Goal: Information Seeking & Learning: Learn about a topic

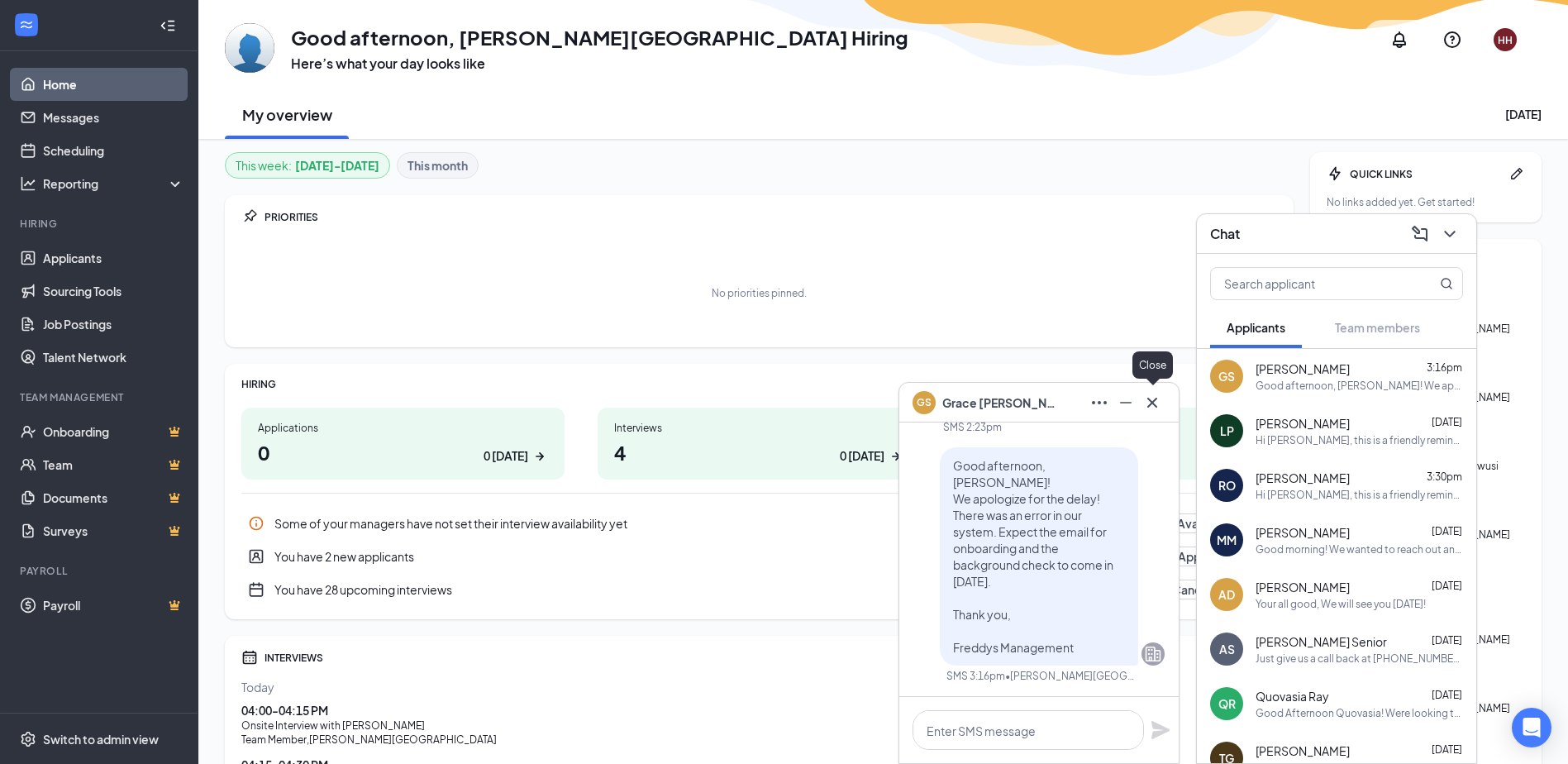
click at [1160, 403] on icon "Cross" at bounding box center [1152, 402] width 20 height 20
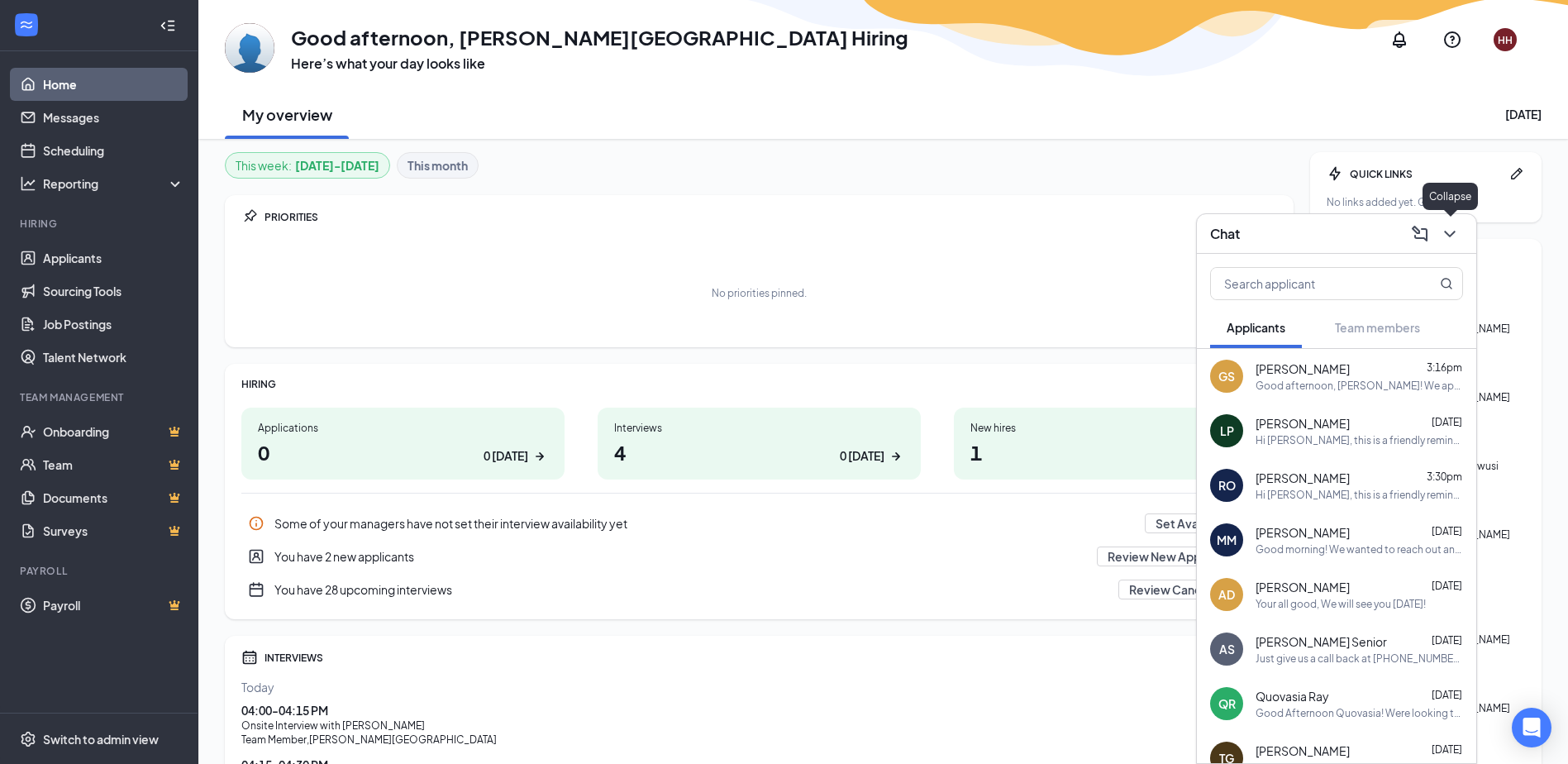
click at [1452, 235] on icon "ChevronDown" at bounding box center [1450, 234] width 11 height 7
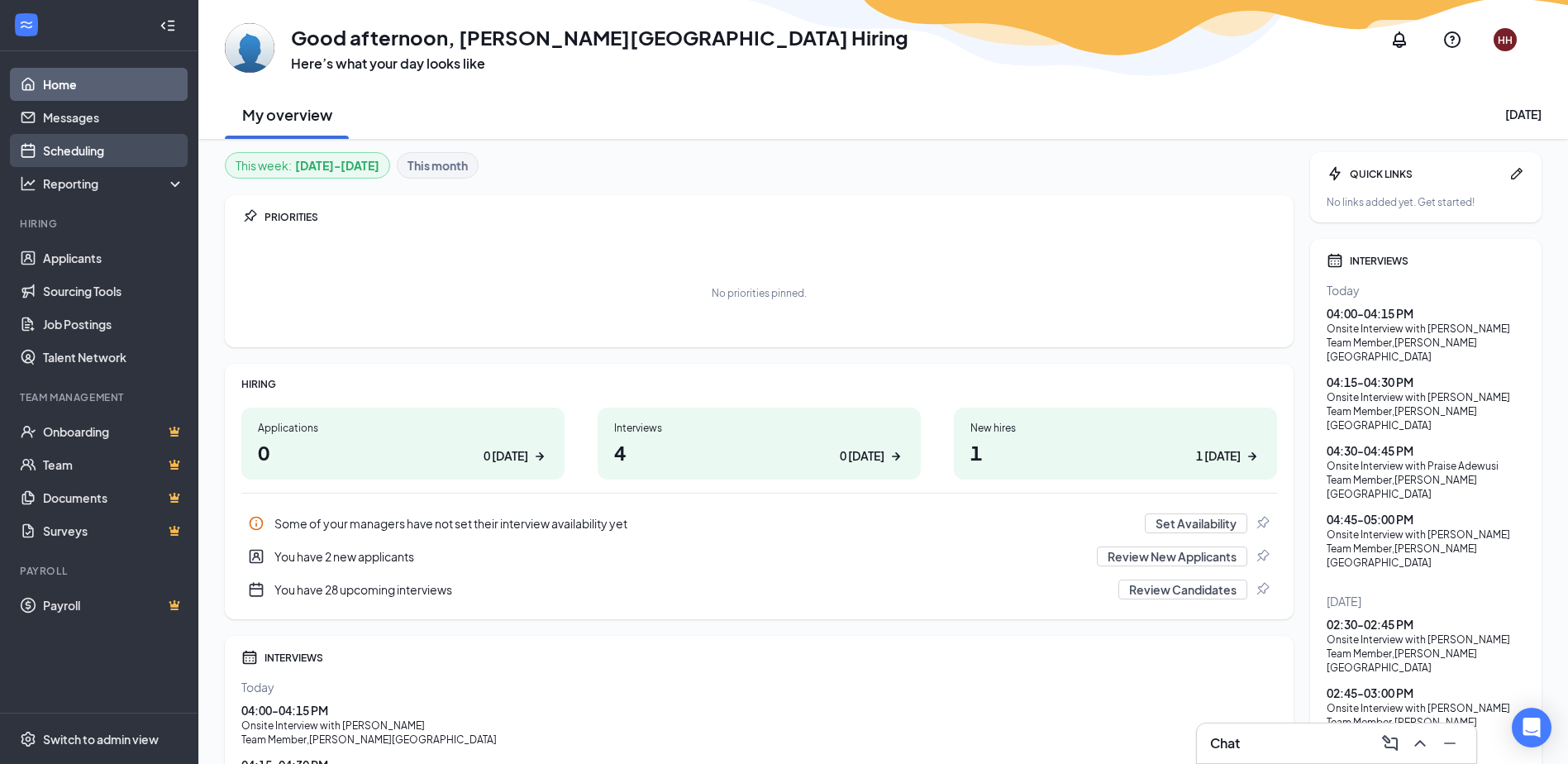
click at [62, 155] on link "Scheduling" at bounding box center [114, 151] width 141 height 33
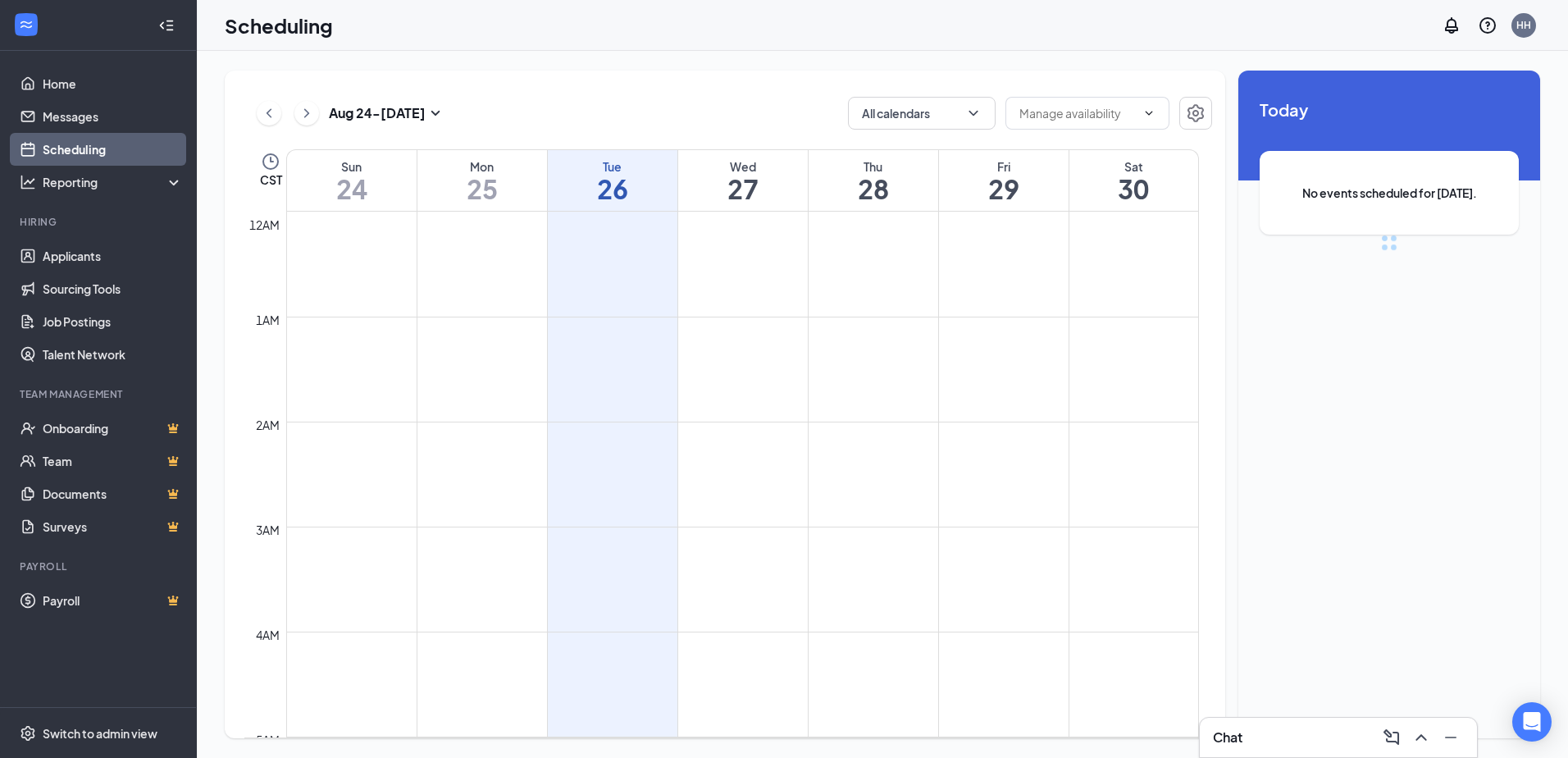
scroll to position [806, 0]
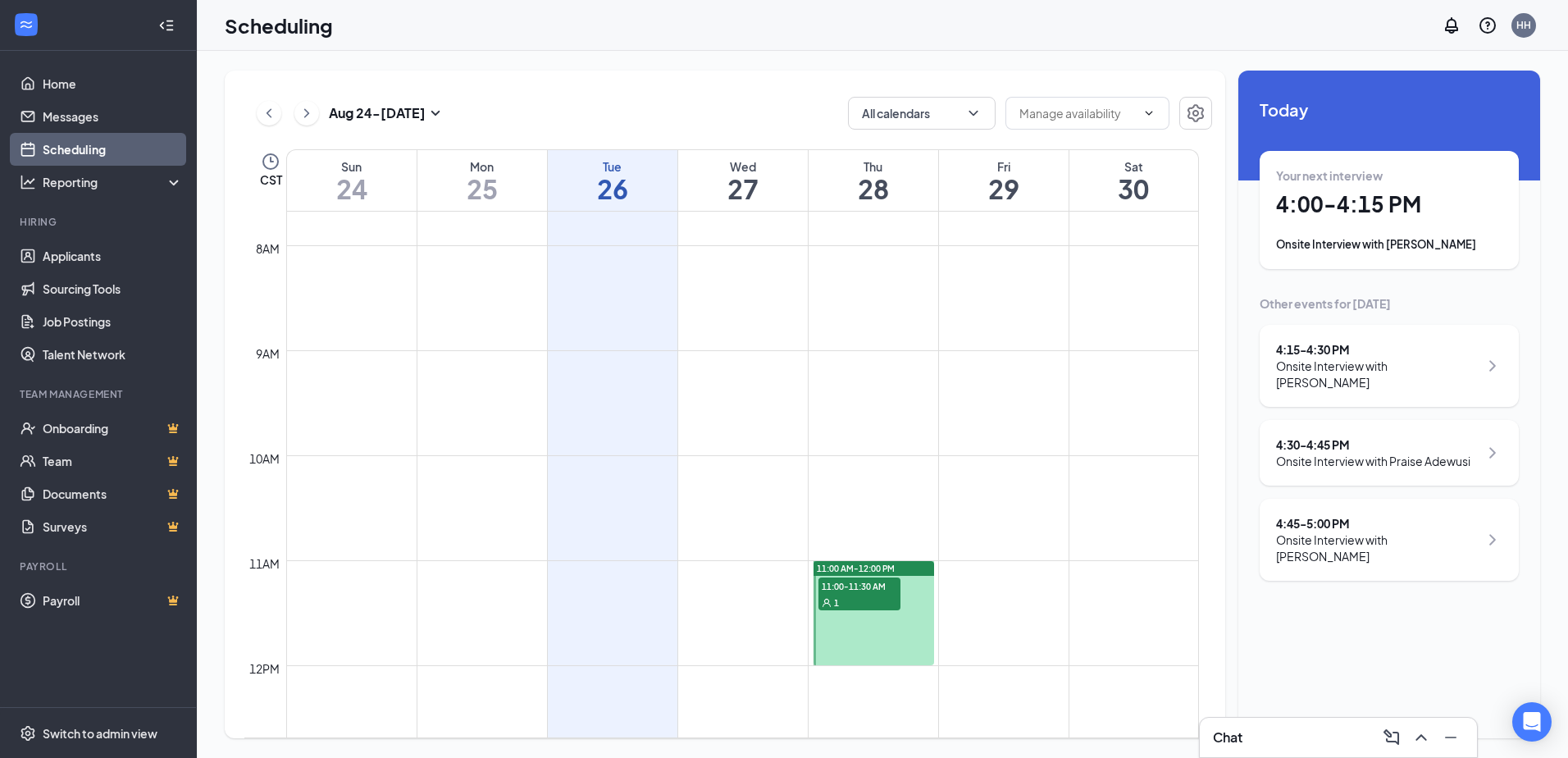
click at [1329, 203] on h1 "4:00 - 4:15 PM" at bounding box center [1388, 204] width 226 height 28
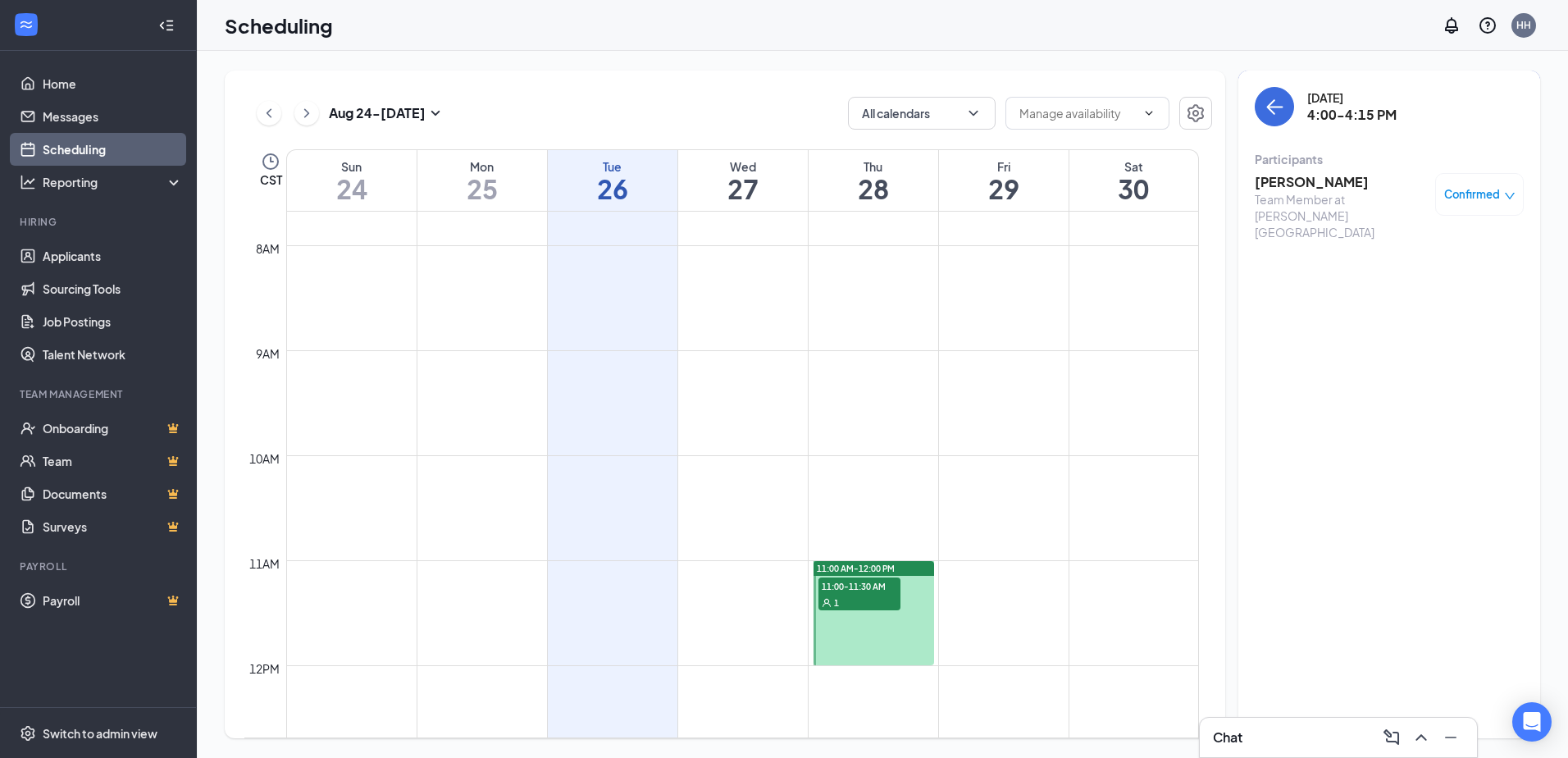
click at [1297, 187] on h3 "[PERSON_NAME]" at bounding box center [1340, 181] width 172 height 18
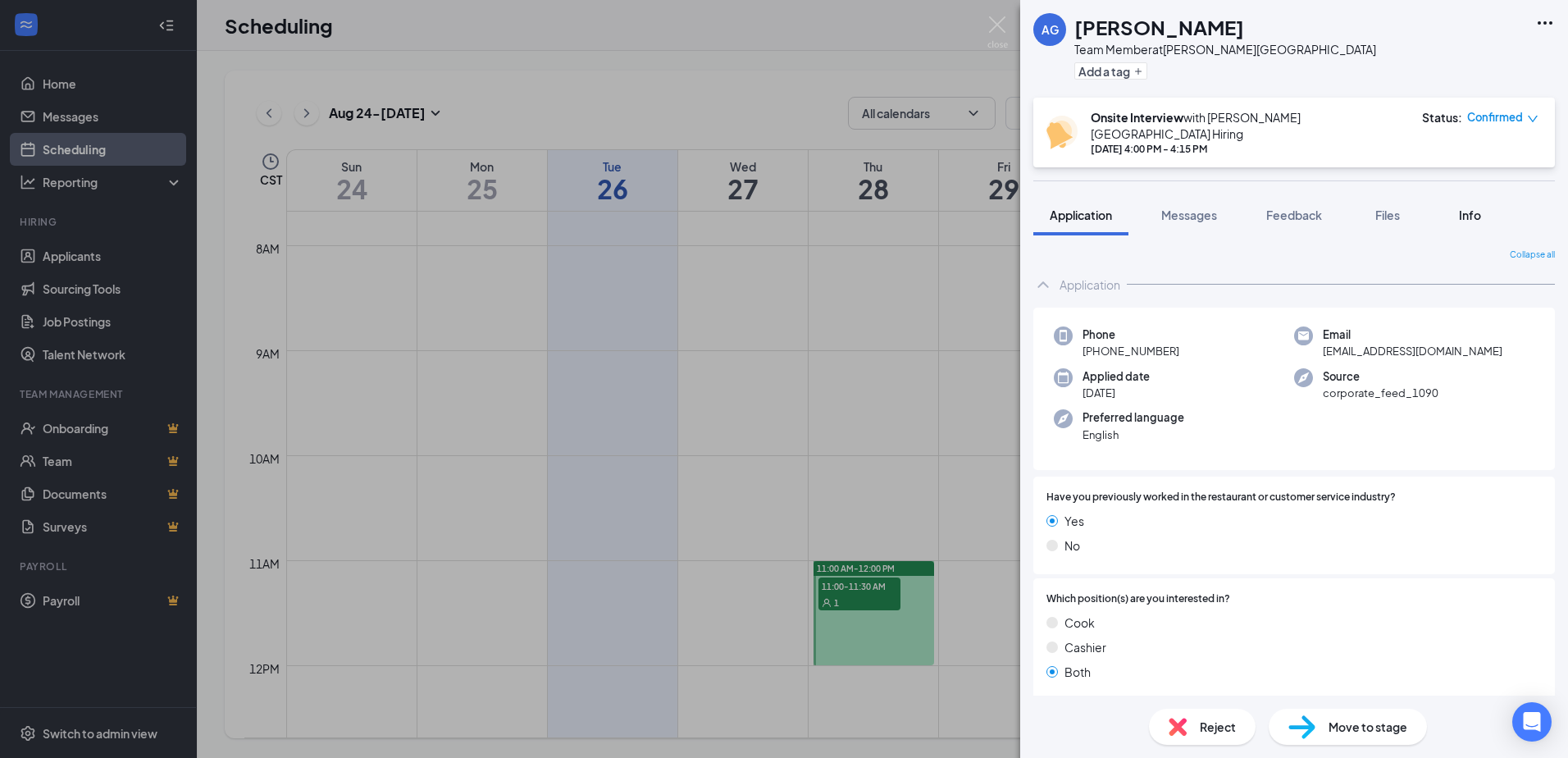
click at [1486, 207] on div "Info" at bounding box center [1470, 214] width 33 height 16
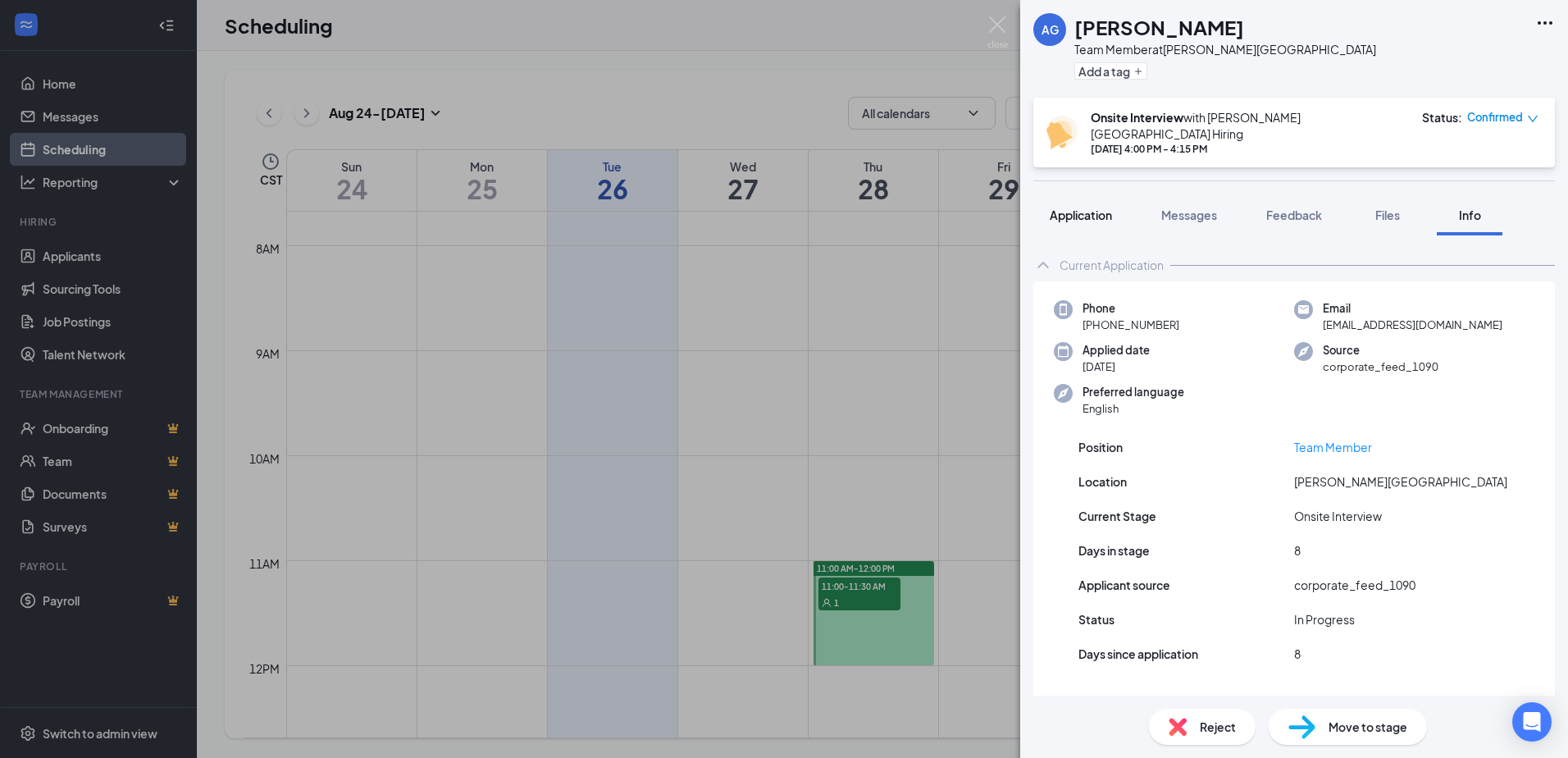
click at [1090, 211] on button "Application" at bounding box center [1081, 214] width 95 height 41
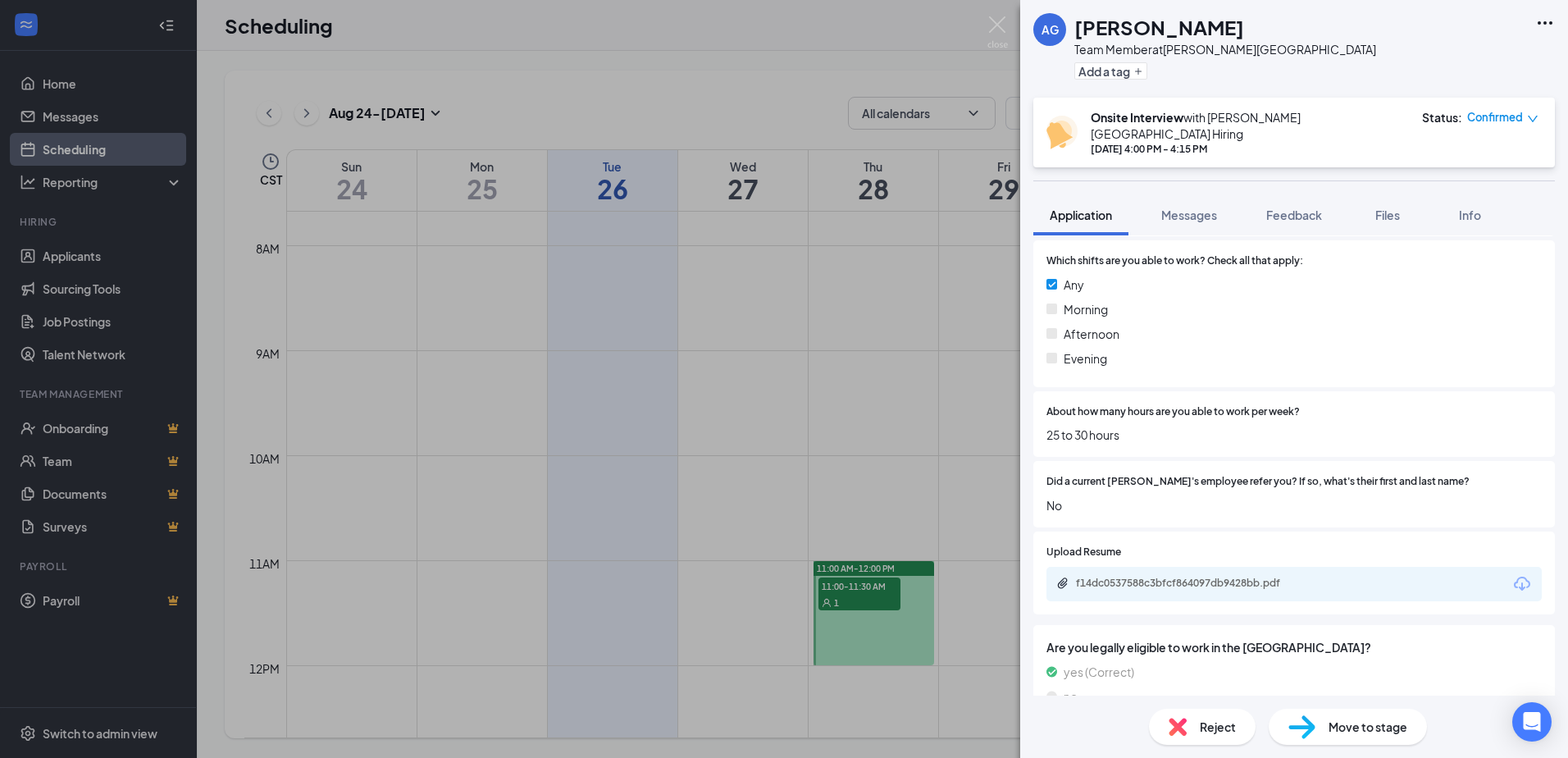
scroll to position [738, 0]
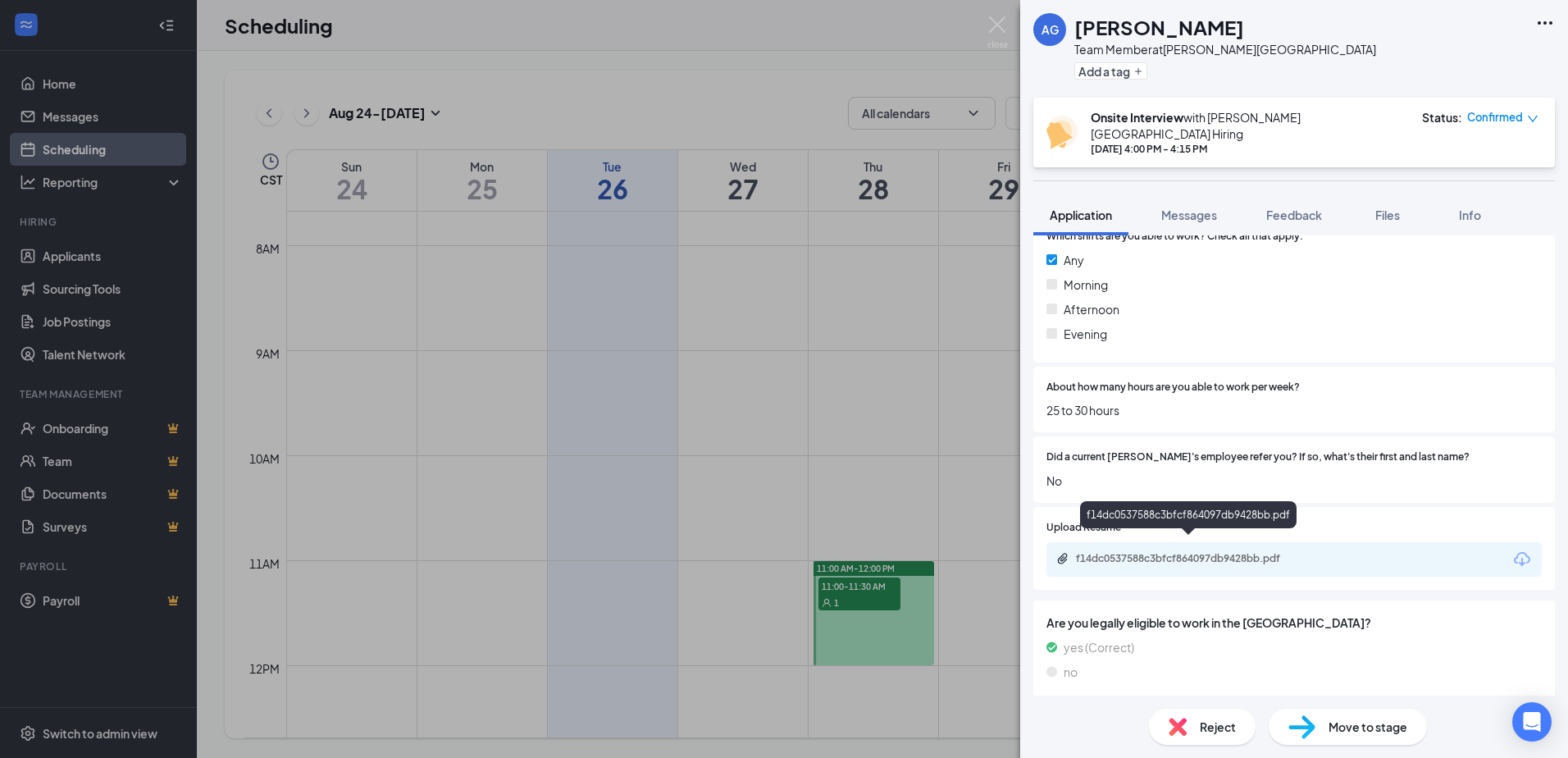
click at [1161, 551] on div "f14dc0537588c3bfcf864097db9428bb.pdf" at bounding box center [1190, 558] width 230 height 14
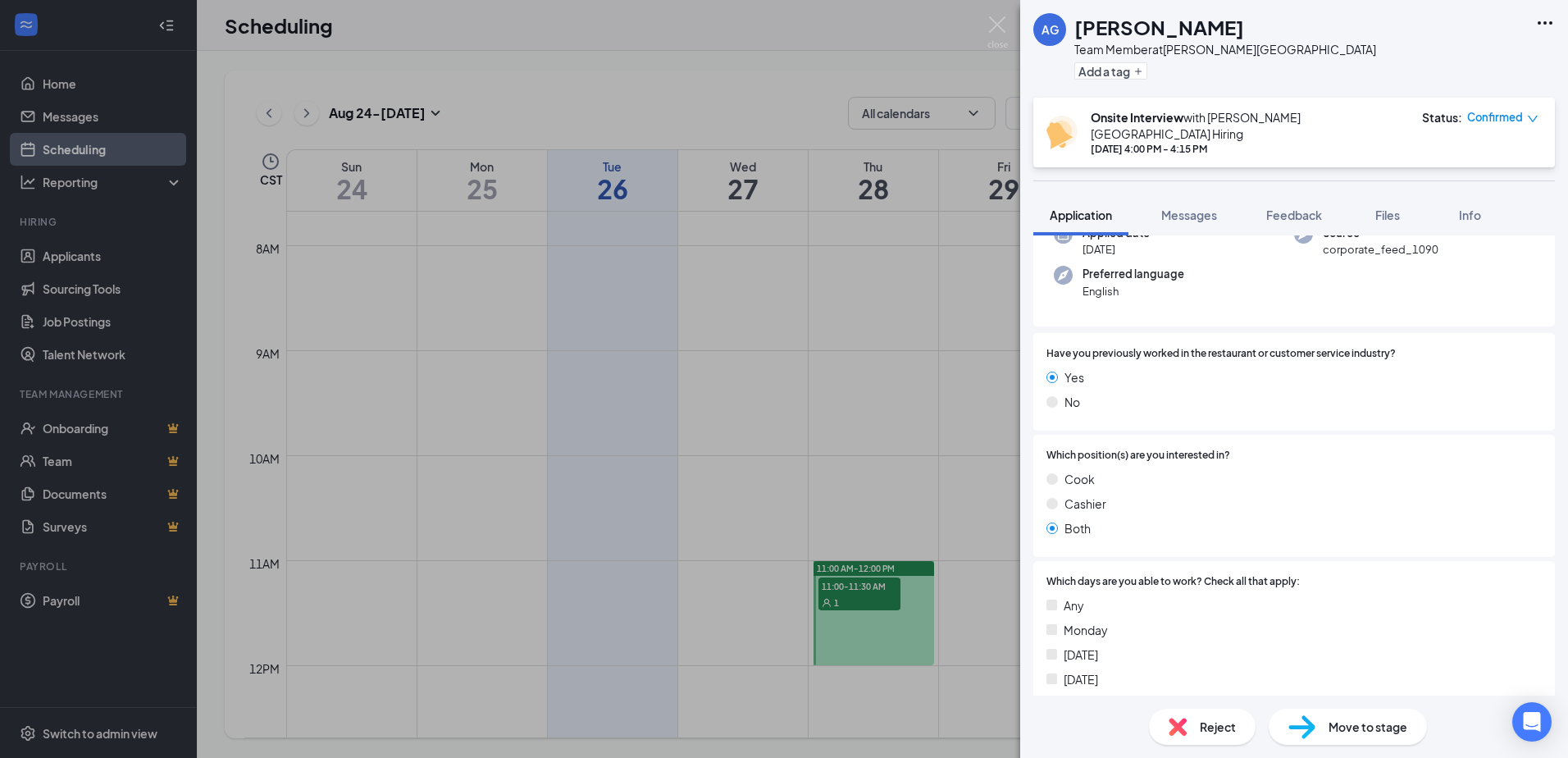
scroll to position [0, 0]
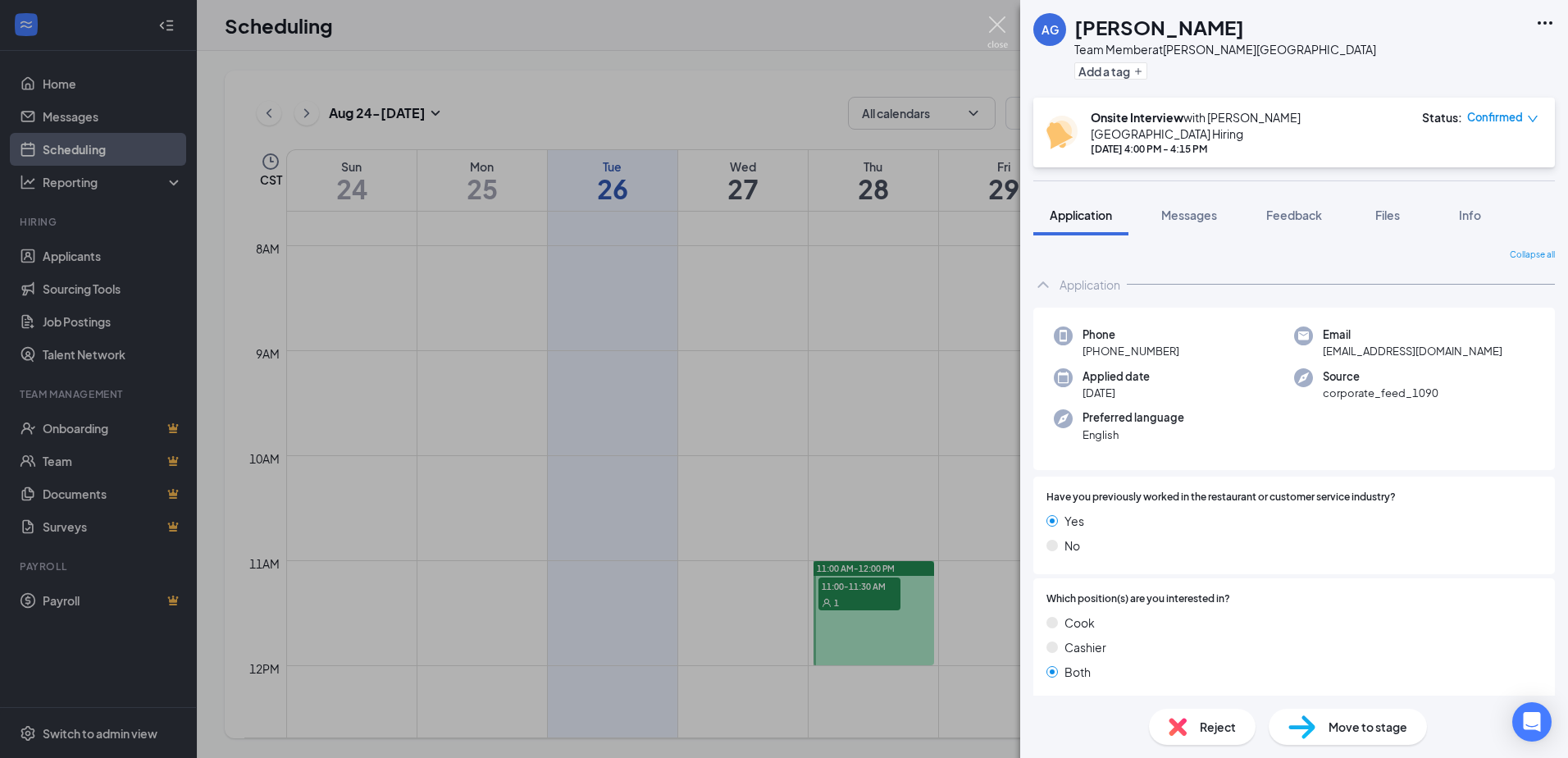
click at [995, 29] on img at bounding box center [997, 32] width 20 height 32
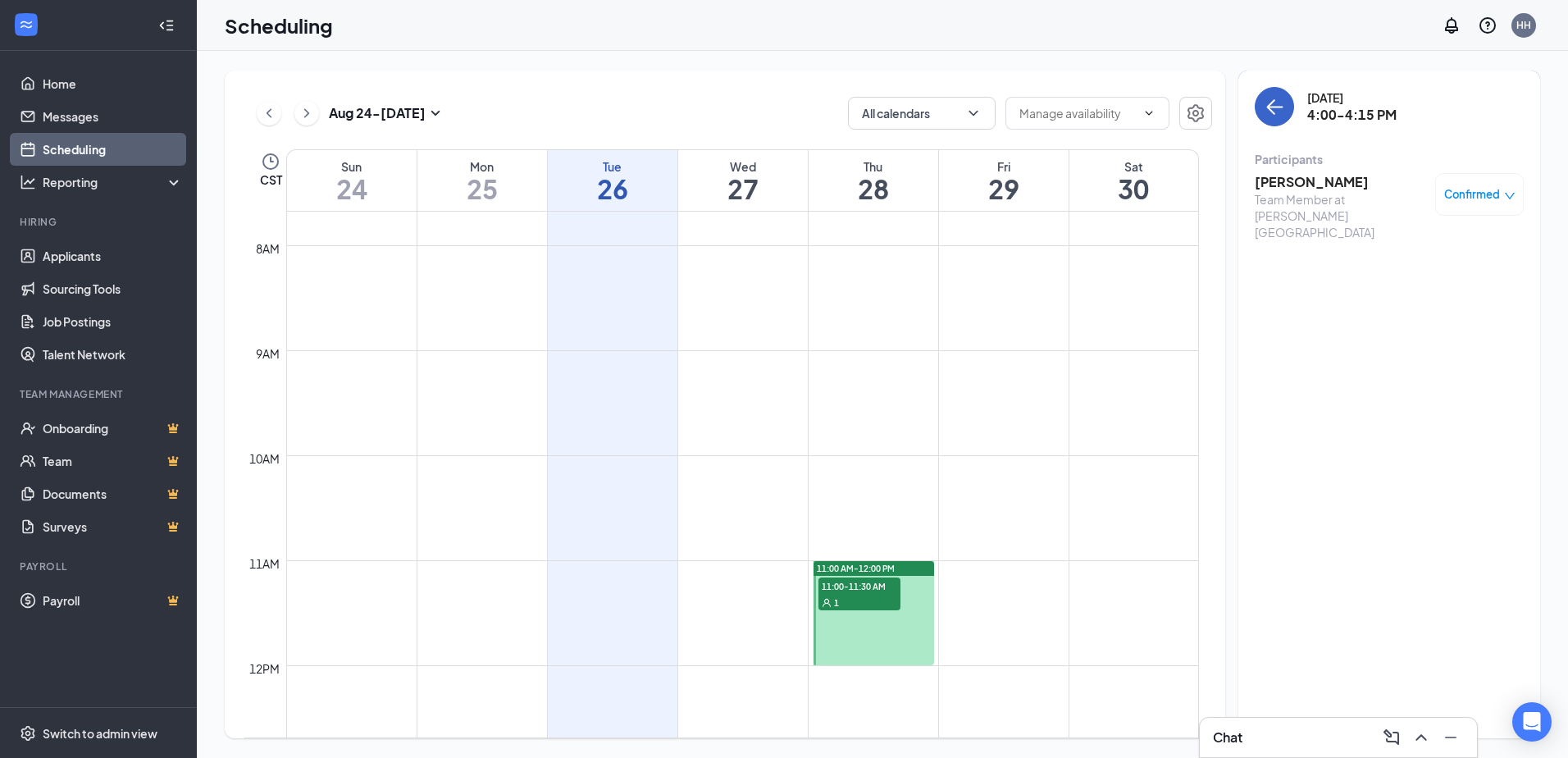
drag, startPoint x: 1282, startPoint y: 96, endPoint x: 1278, endPoint y: 109, distance: 13.6
click at [1281, 104] on button "back-button" at bounding box center [1274, 107] width 40 height 40
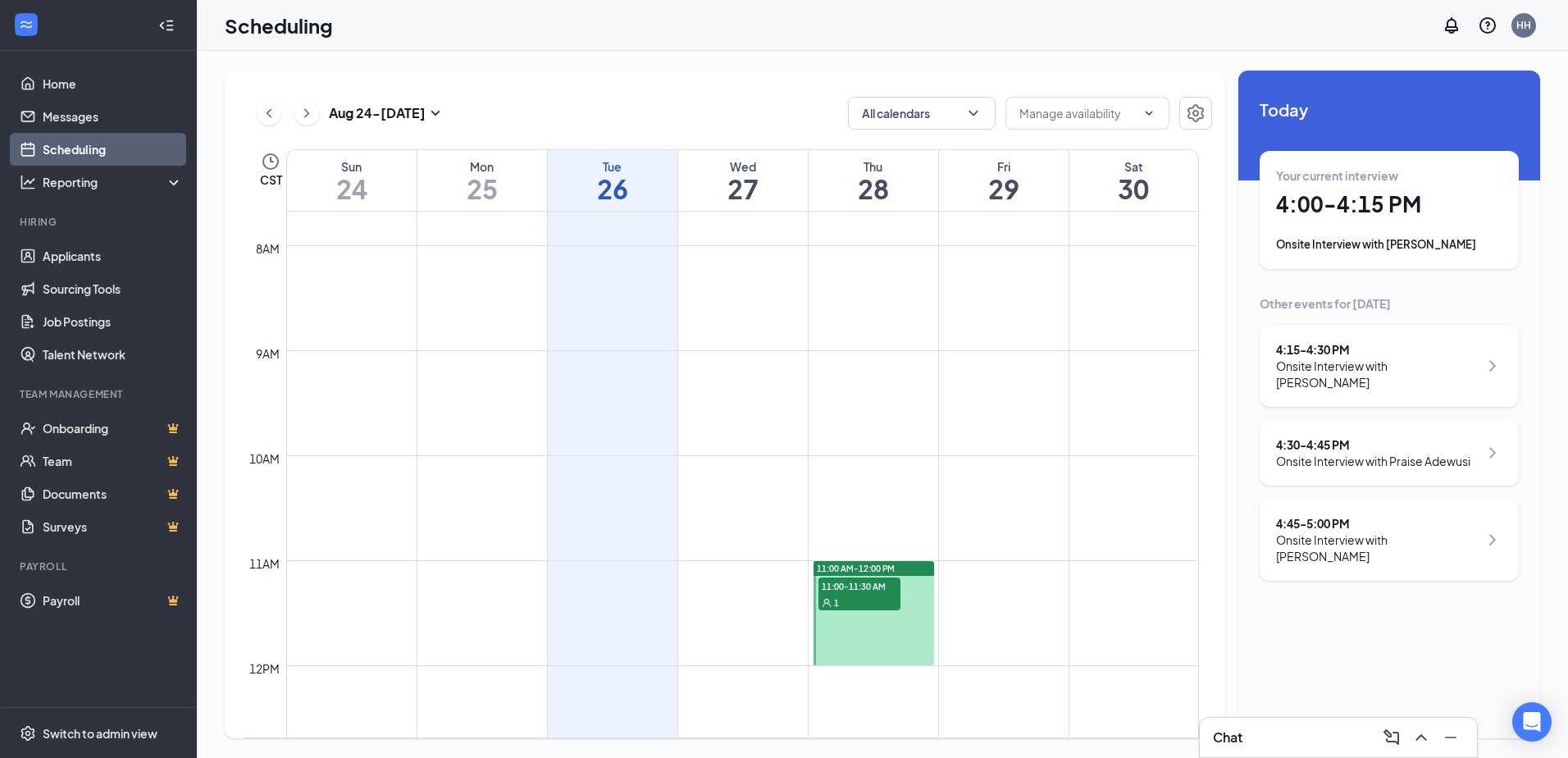
click at [1393, 369] on div "Onsite Interview with [PERSON_NAME]" at bounding box center [1377, 374] width 203 height 33
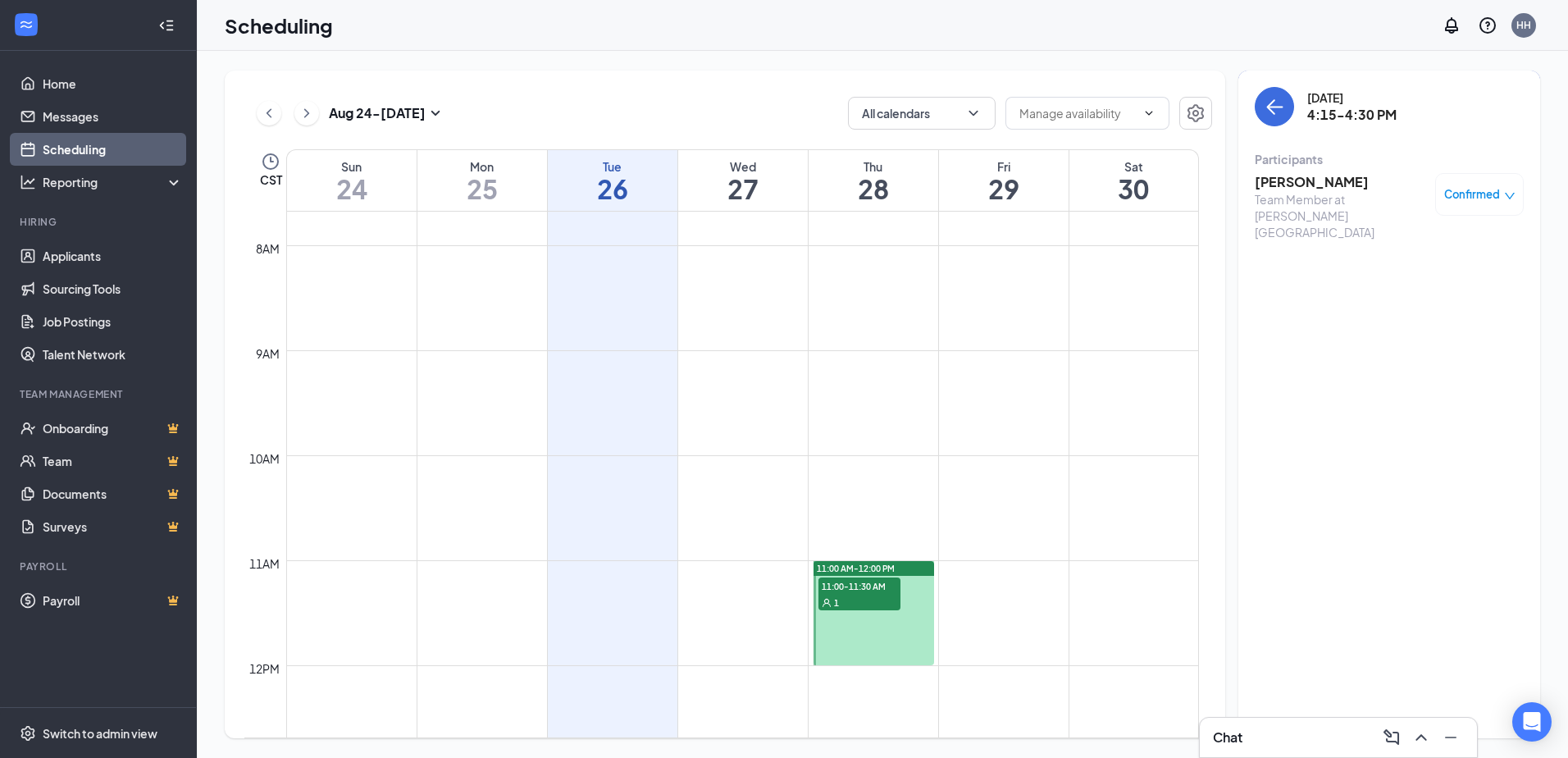
click at [1283, 178] on h3 "[PERSON_NAME]" at bounding box center [1340, 181] width 172 height 18
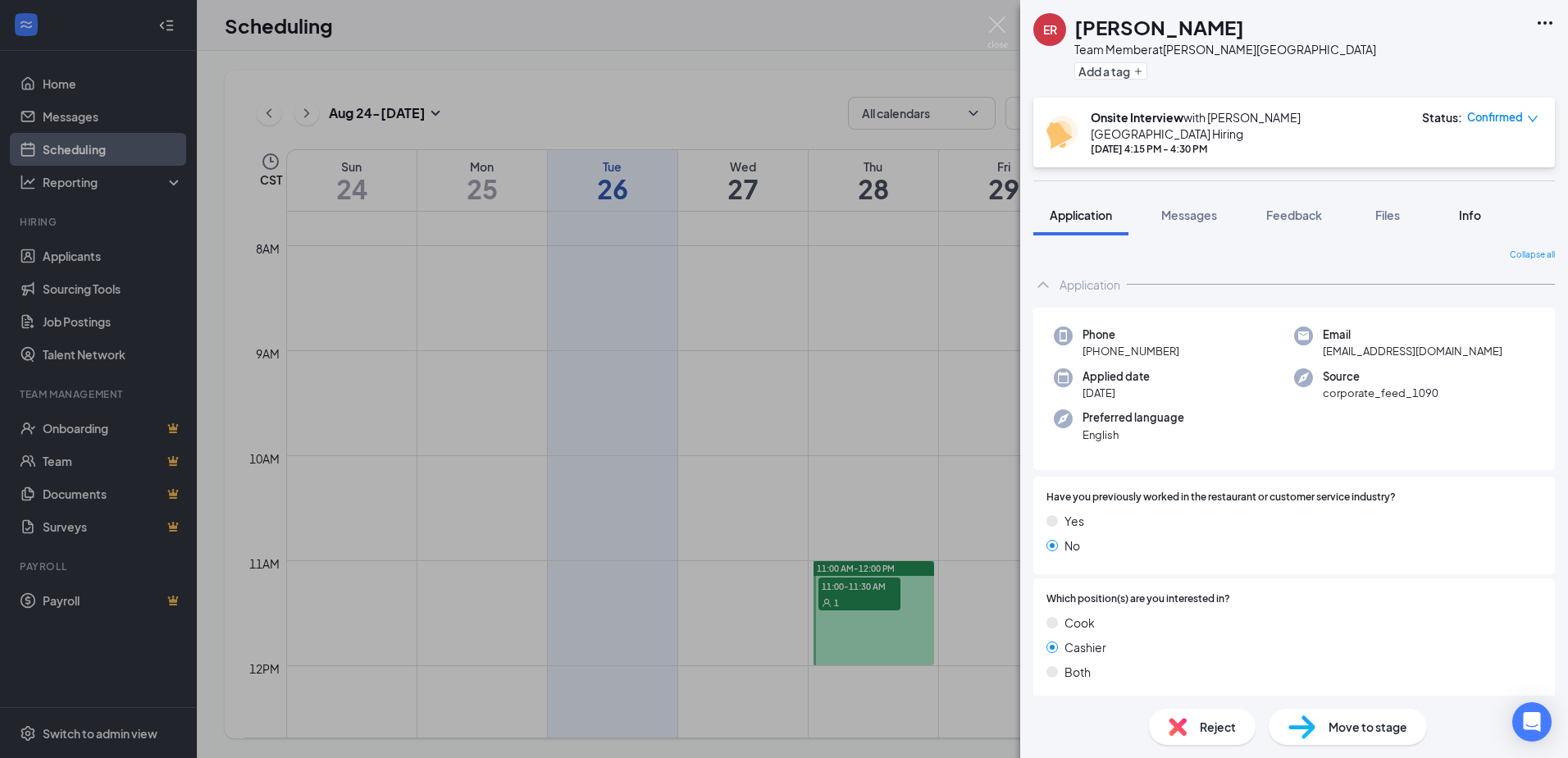
click at [1465, 208] on span "Info" at bounding box center [1470, 214] width 22 height 15
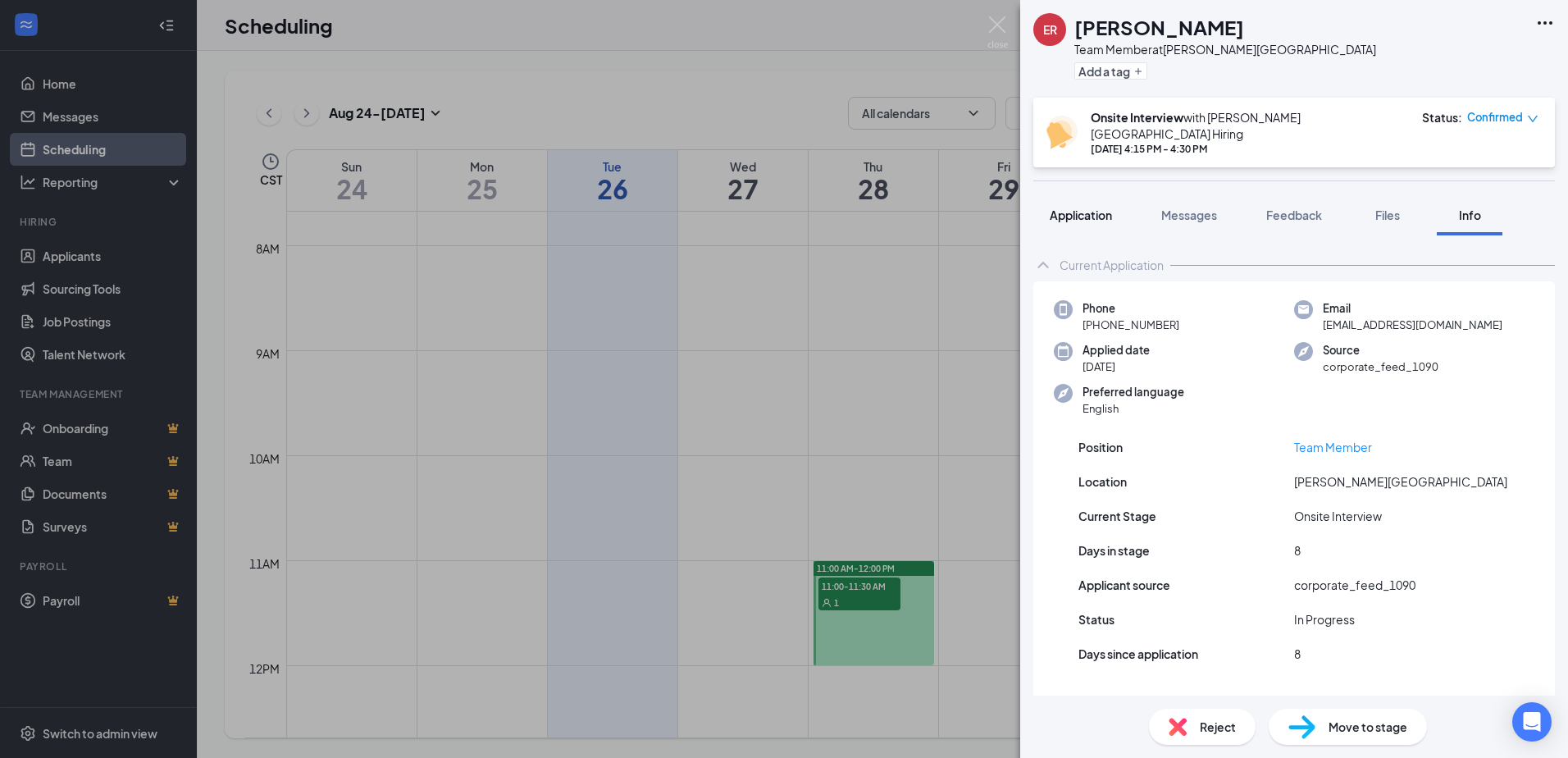
click at [1117, 198] on button "Application" at bounding box center [1081, 214] width 95 height 41
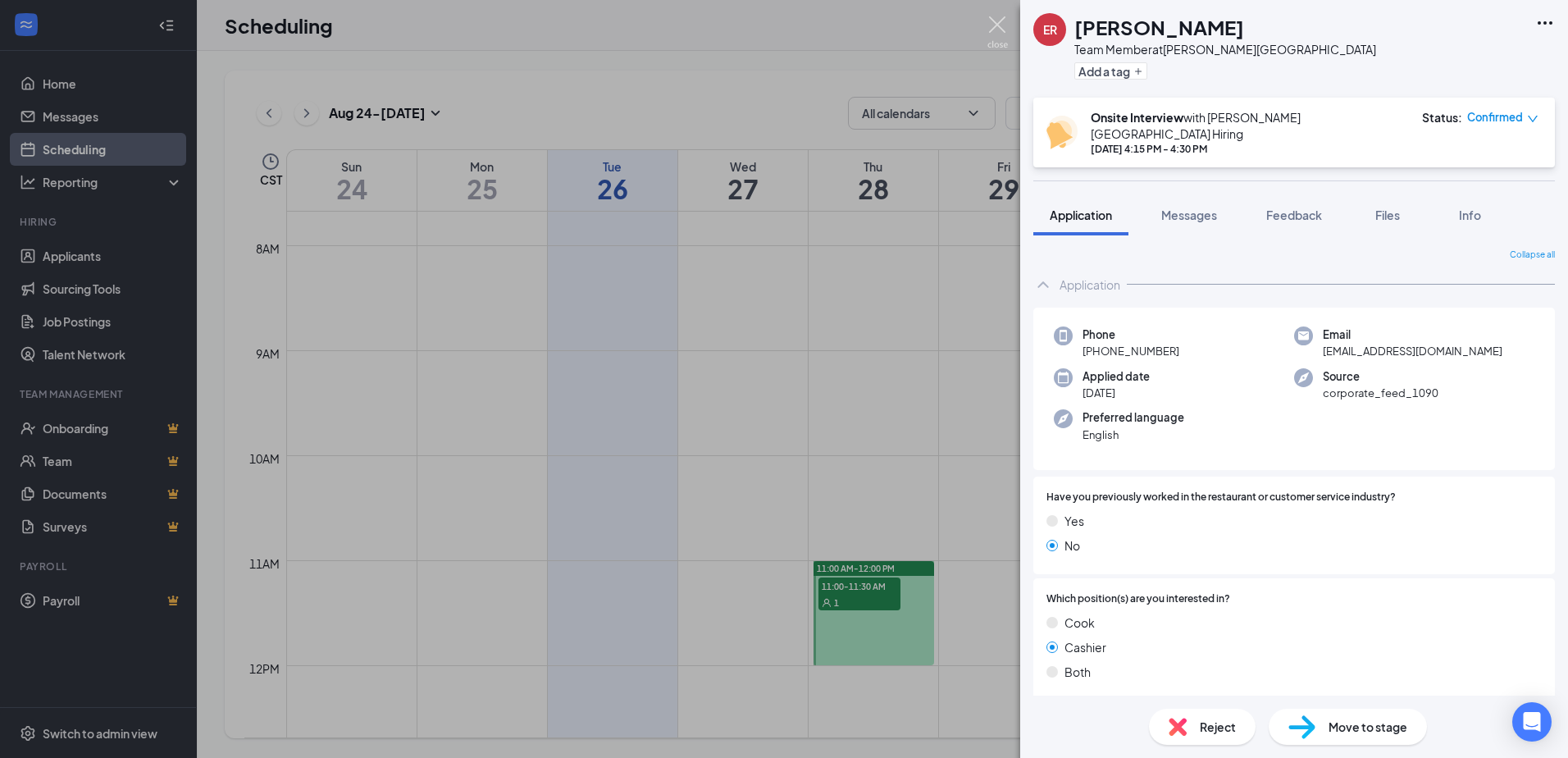
click at [999, 39] on img at bounding box center [997, 32] width 20 height 32
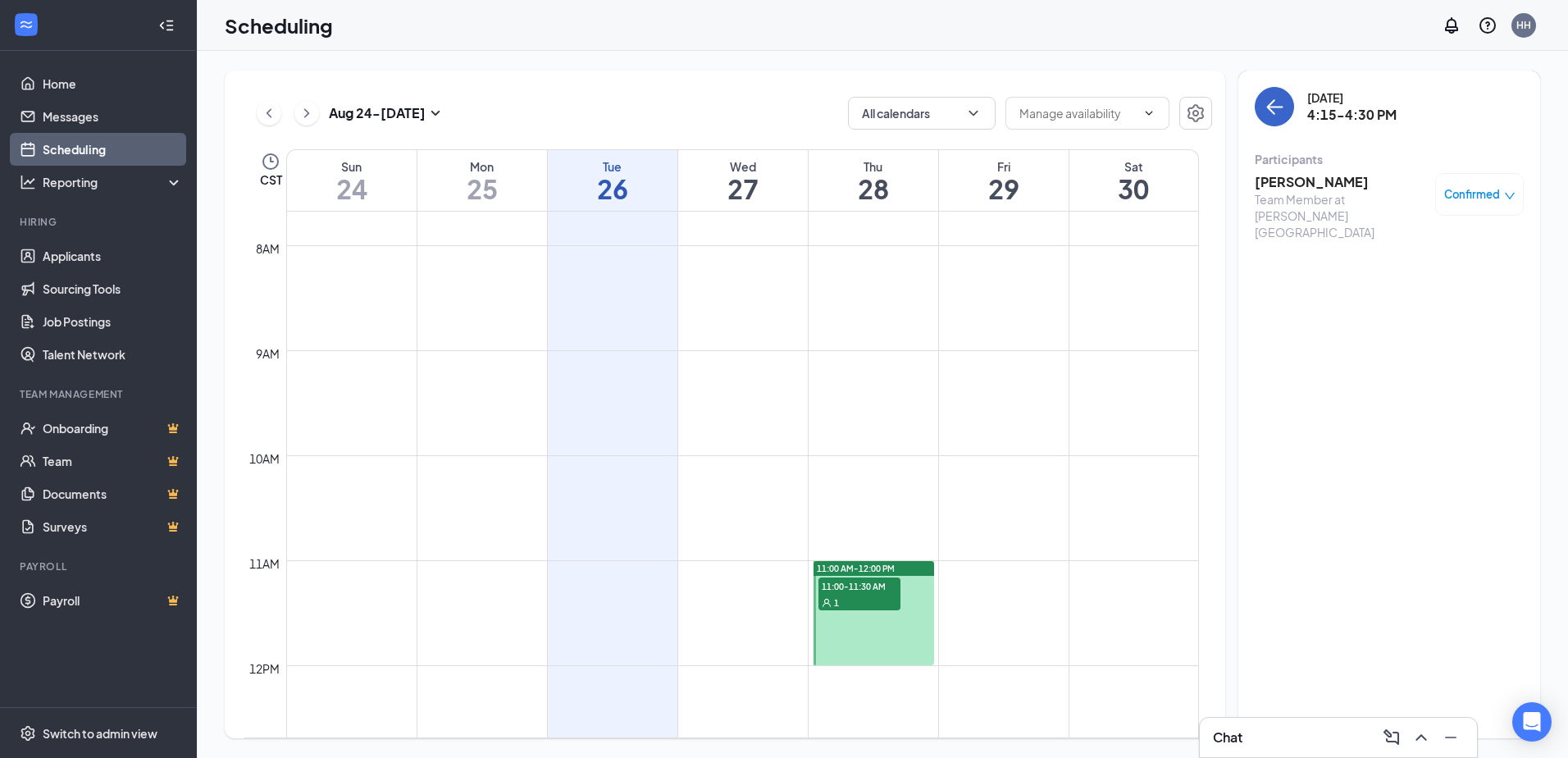
click at [1283, 109] on icon "ArrowLeft" at bounding box center [1275, 107] width 19 height 19
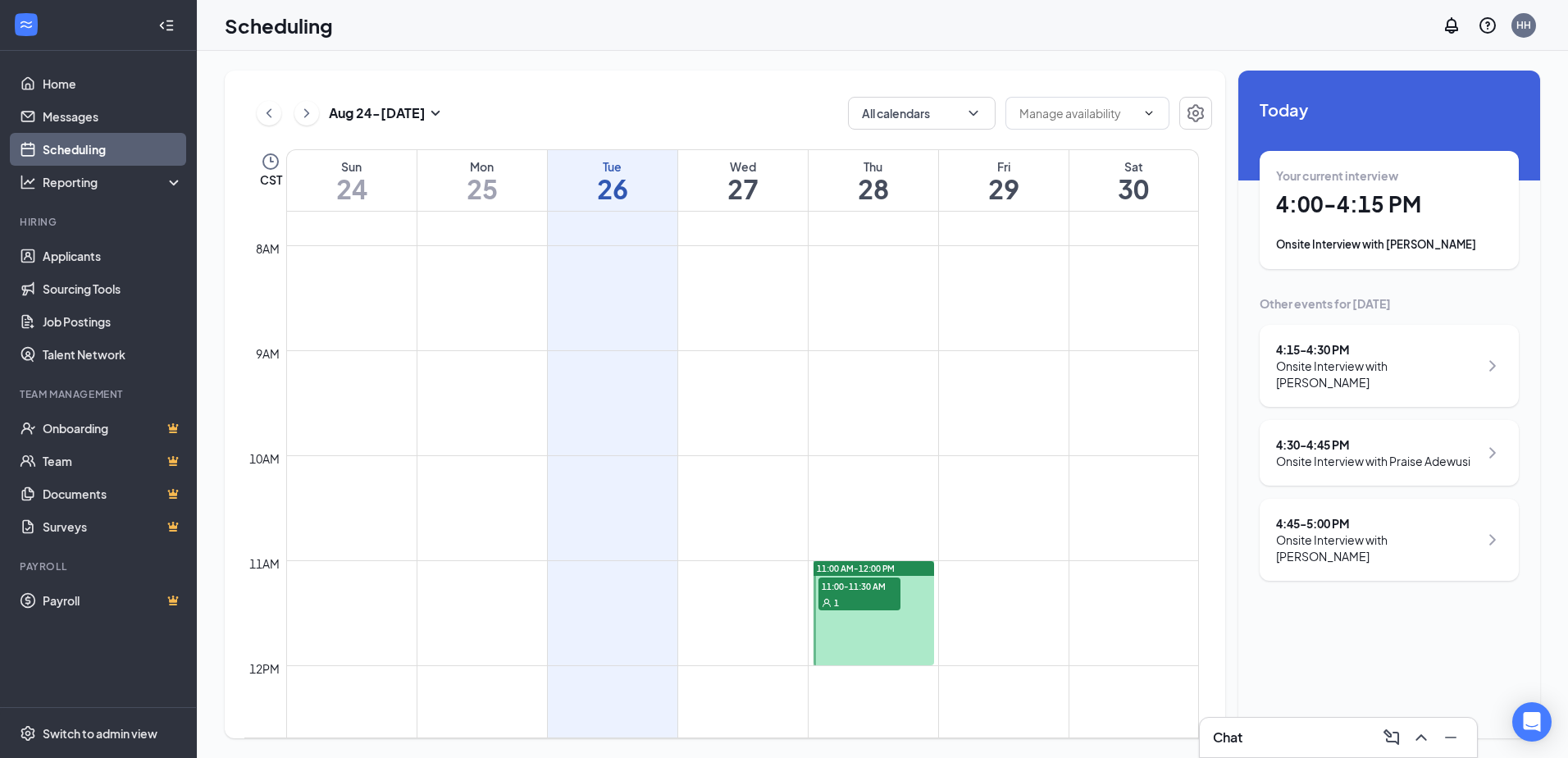
click at [1339, 353] on div "4:15 - 4:30 PM" at bounding box center [1377, 348] width 203 height 16
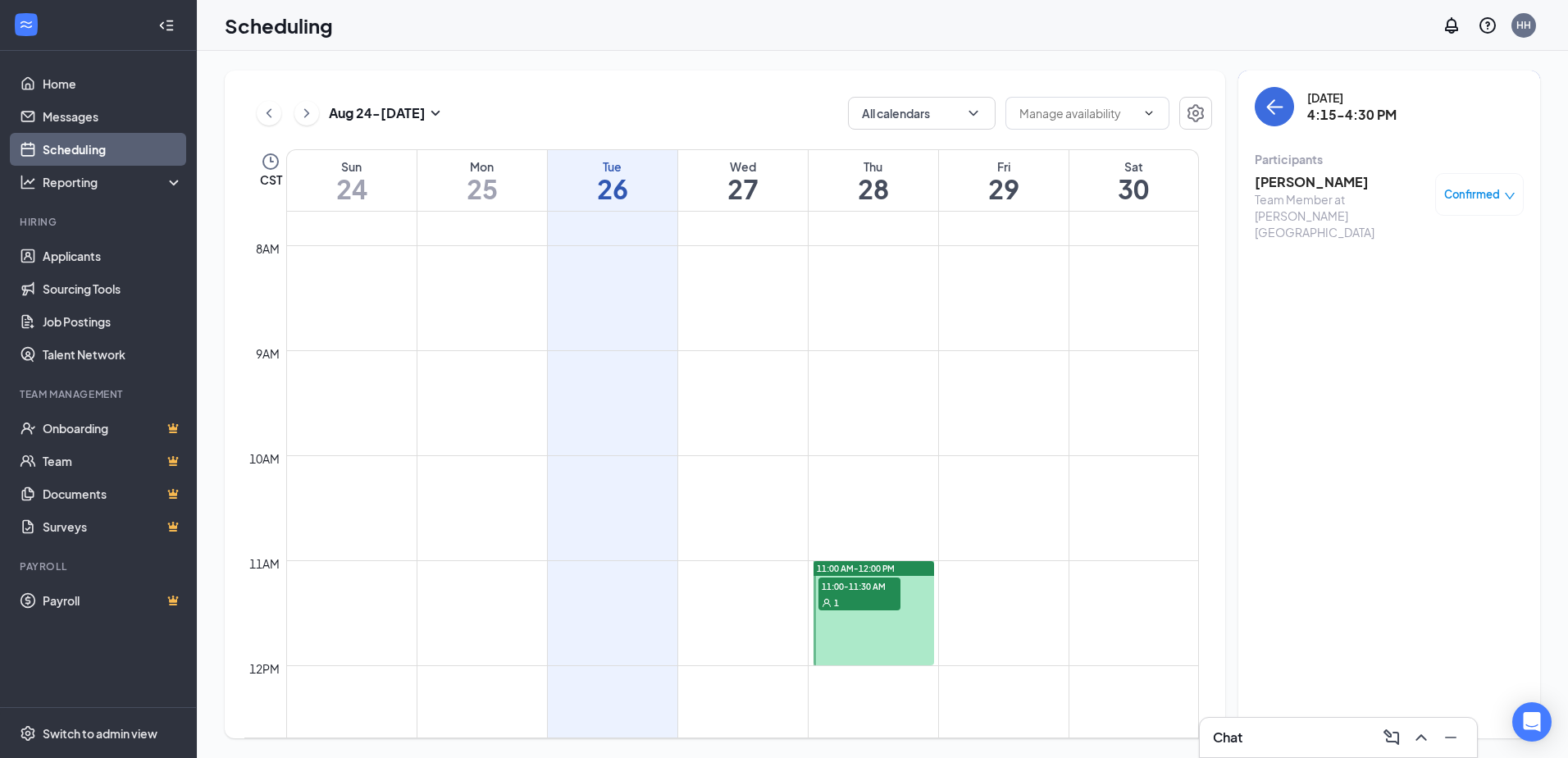
click at [1303, 184] on h3 "[PERSON_NAME]" at bounding box center [1340, 181] width 172 height 18
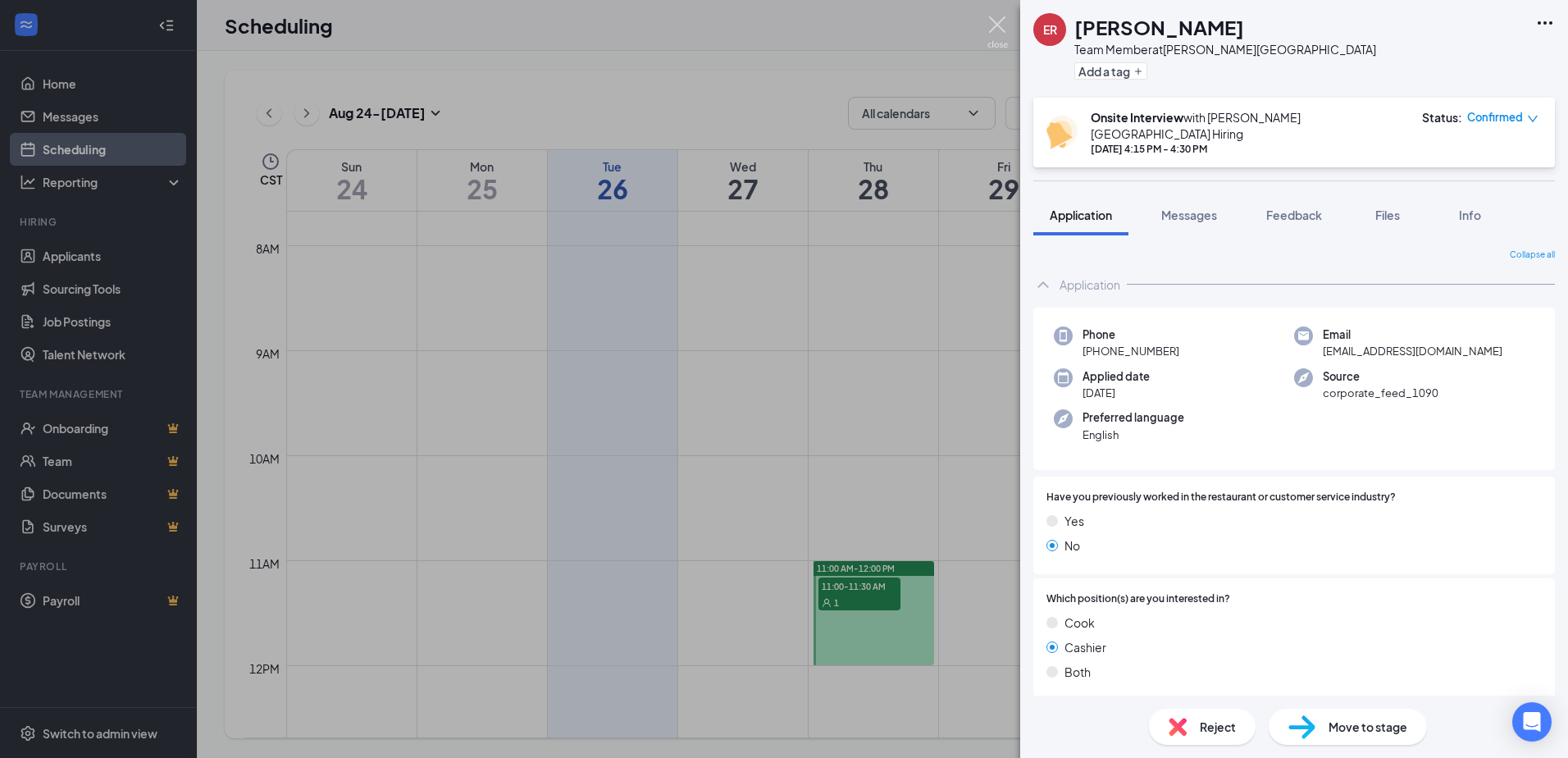
click at [1006, 27] on img at bounding box center [997, 32] width 20 height 32
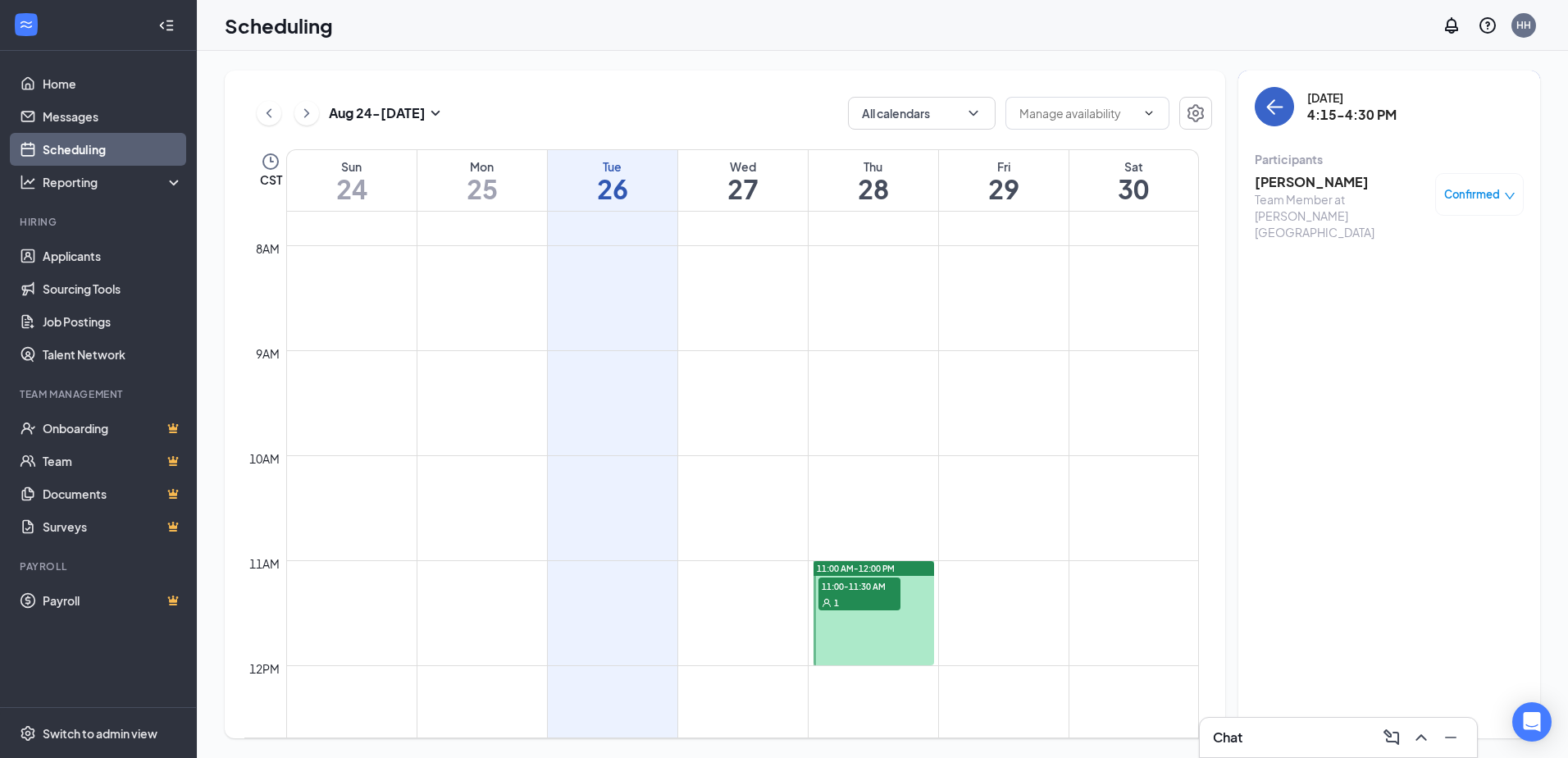
click at [1279, 112] on icon "ArrowLeft" at bounding box center [1275, 107] width 19 height 19
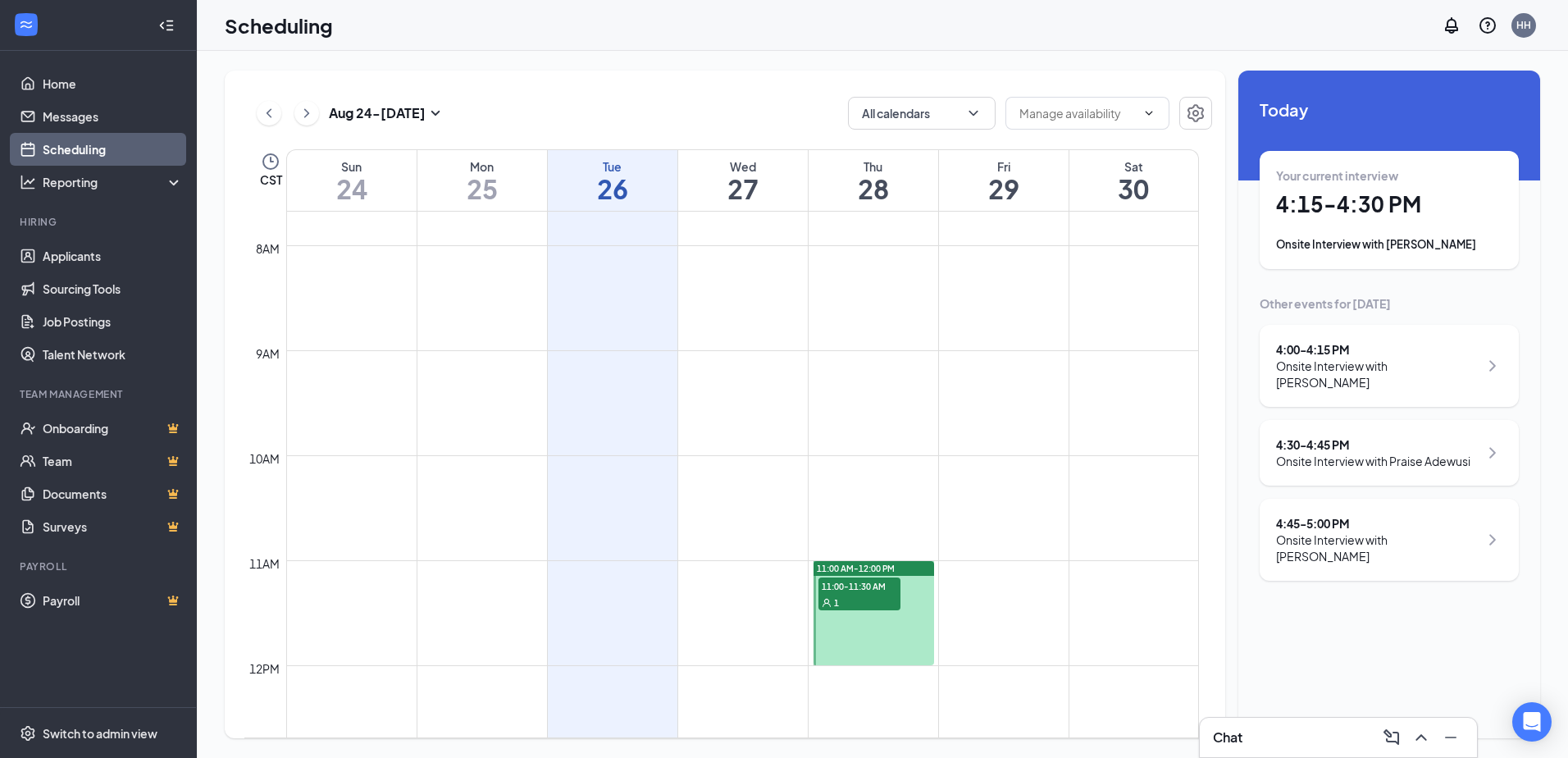
click at [1343, 352] on div "4:00 - 4:15 PM" at bounding box center [1377, 348] width 203 height 16
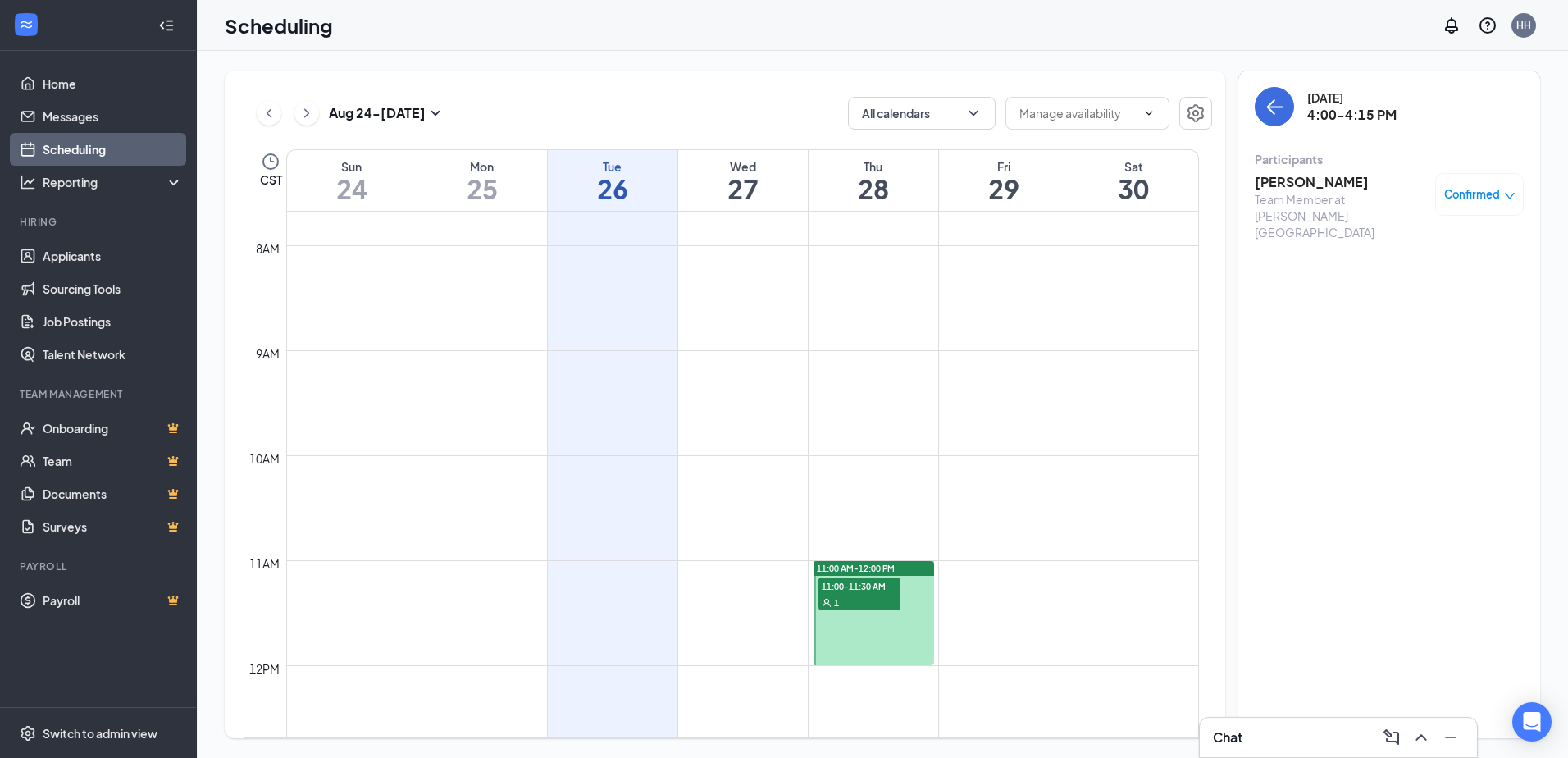
click at [1317, 184] on h3 "[PERSON_NAME]" at bounding box center [1340, 181] width 172 height 18
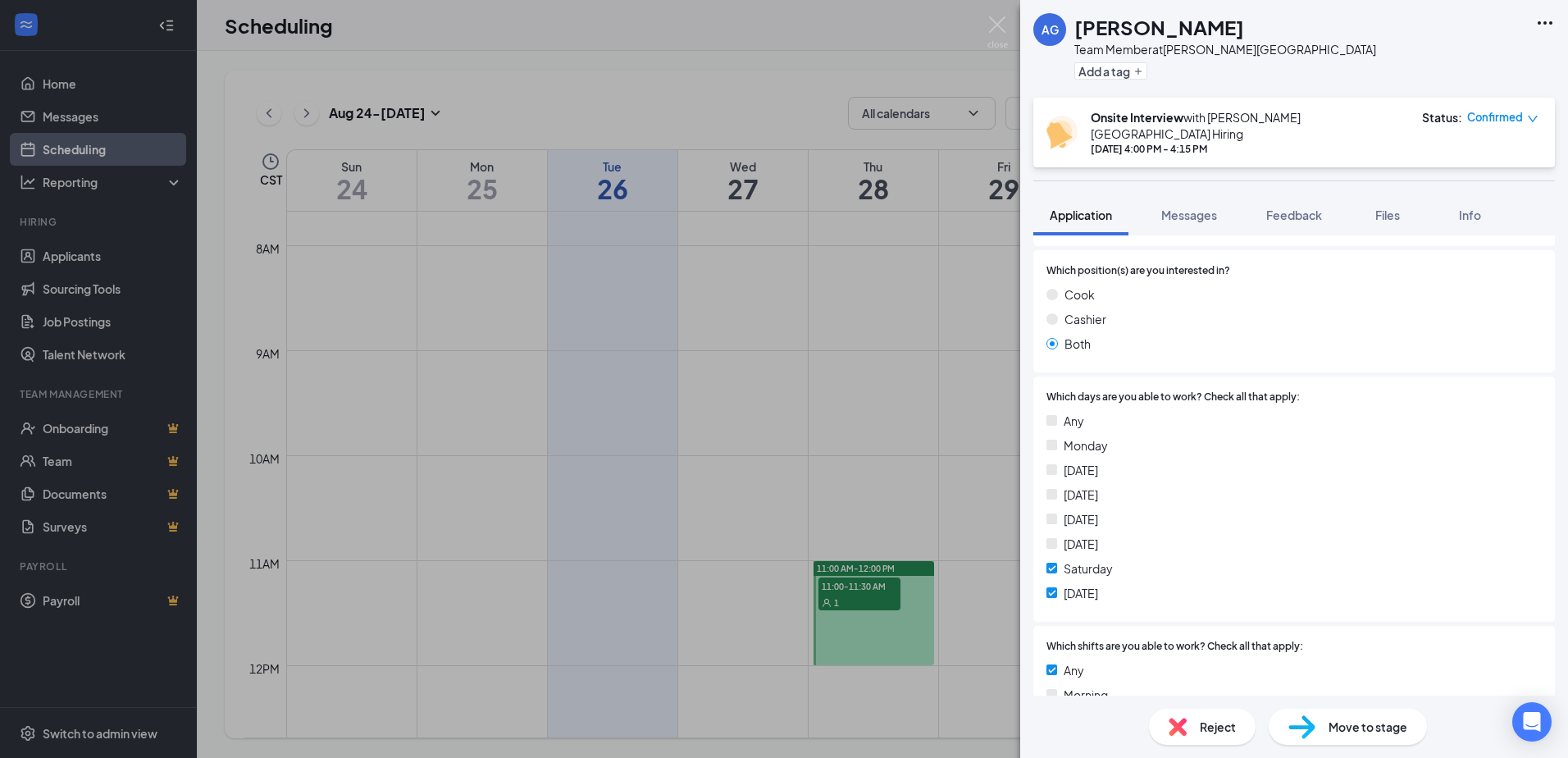
scroll to position [410, 0]
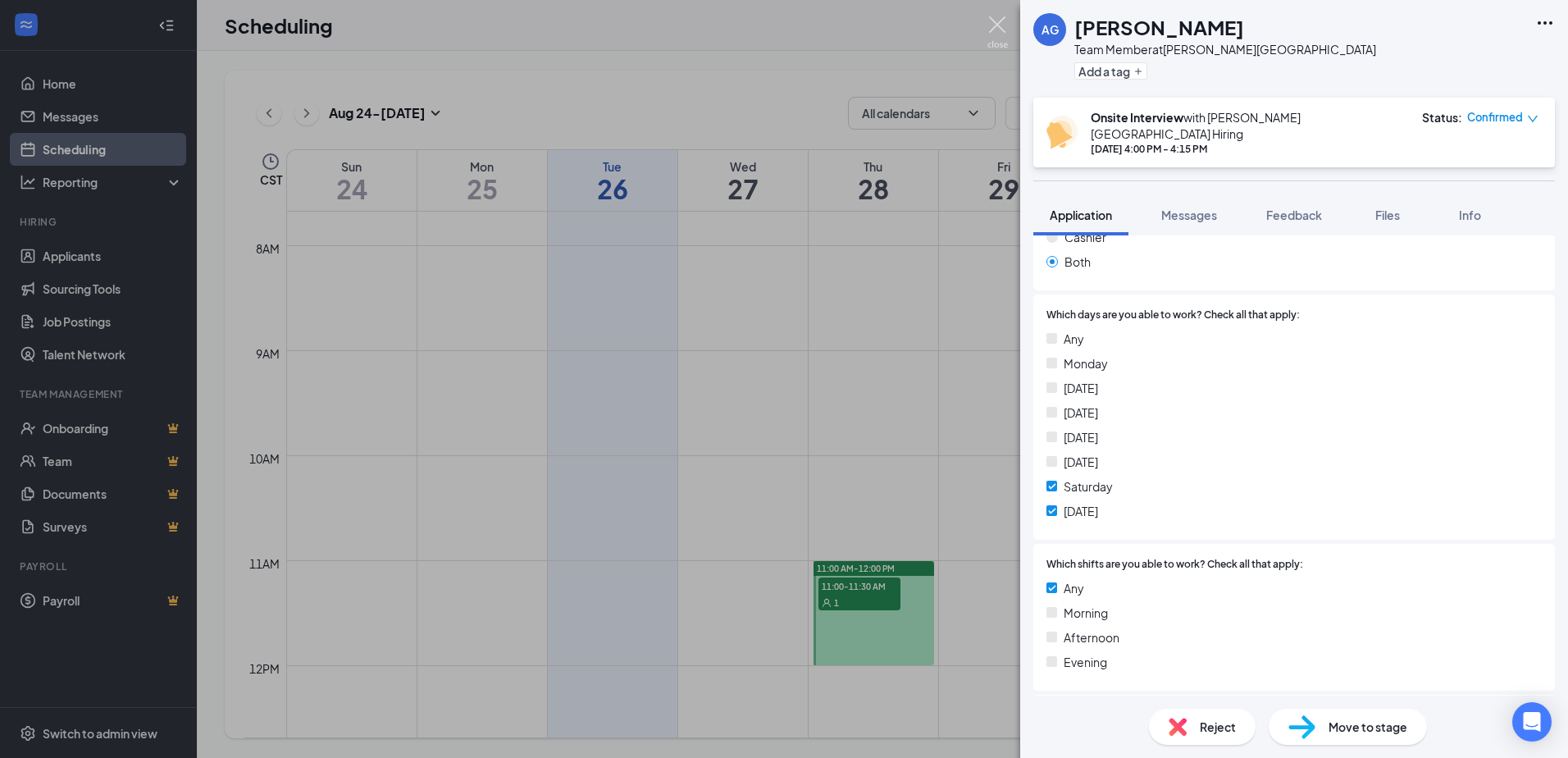
click at [1005, 29] on img at bounding box center [997, 32] width 20 height 32
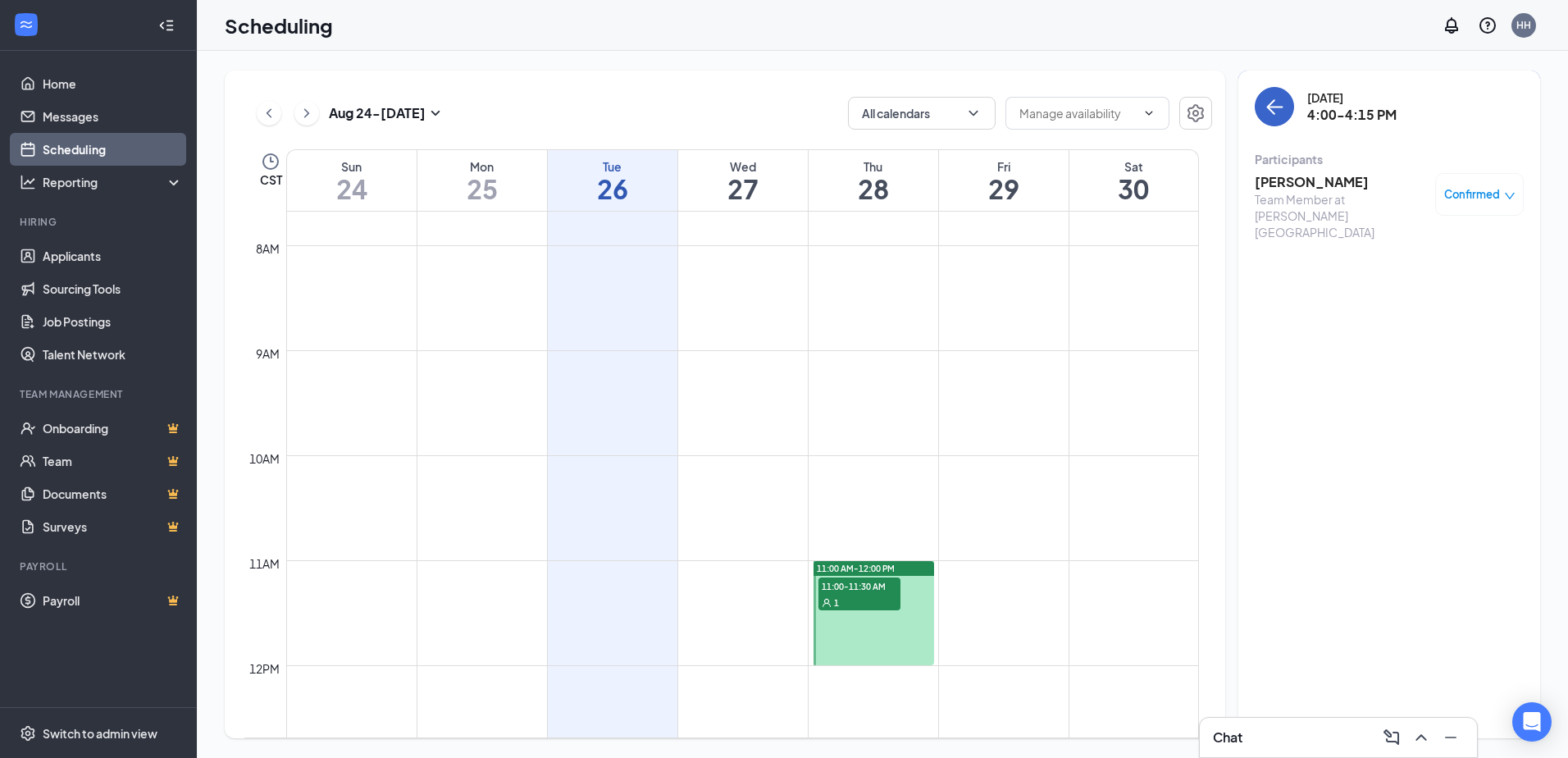
click at [1277, 114] on icon "ArrowLeft" at bounding box center [1275, 107] width 19 height 19
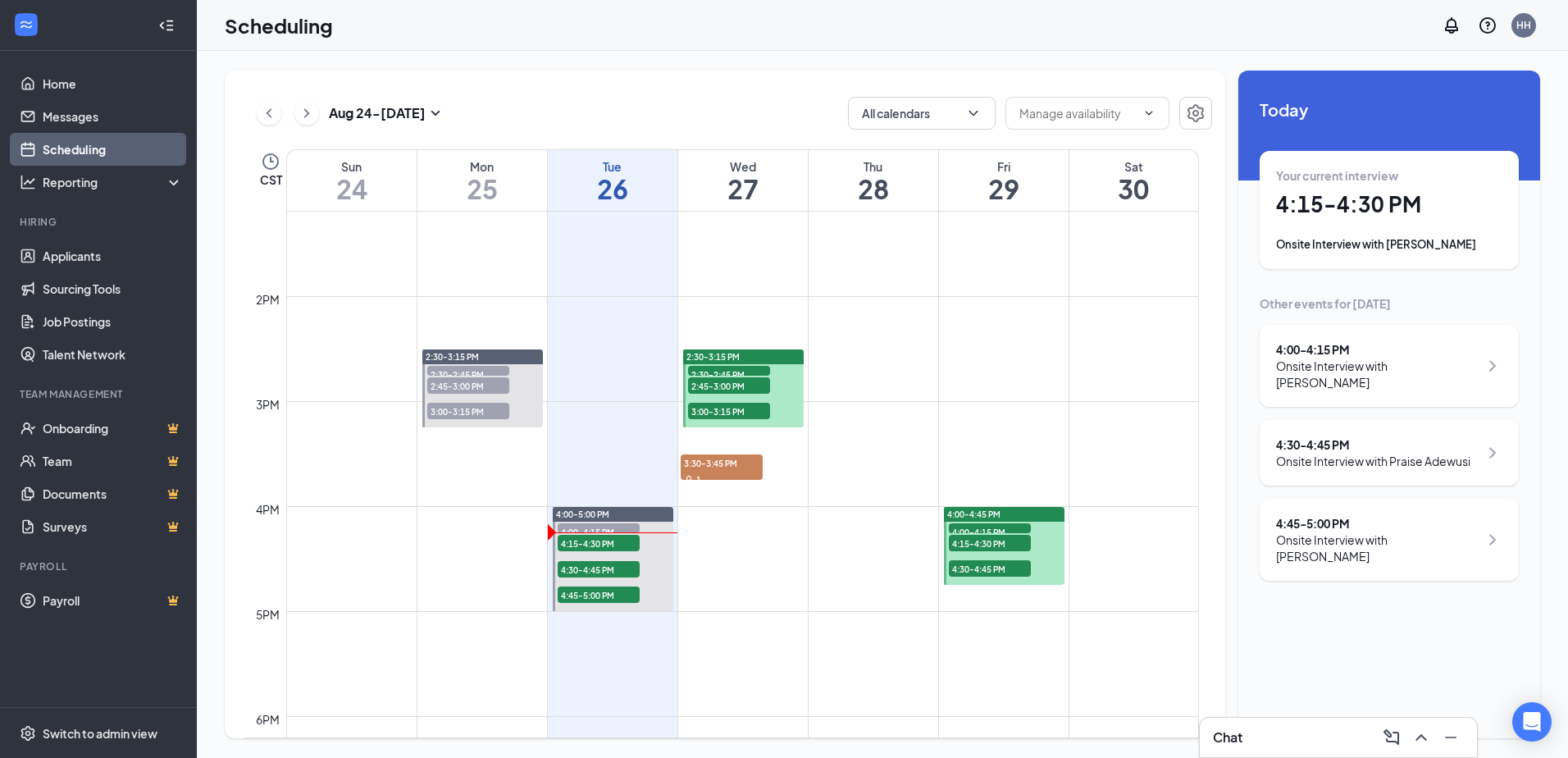
scroll to position [1380, 0]
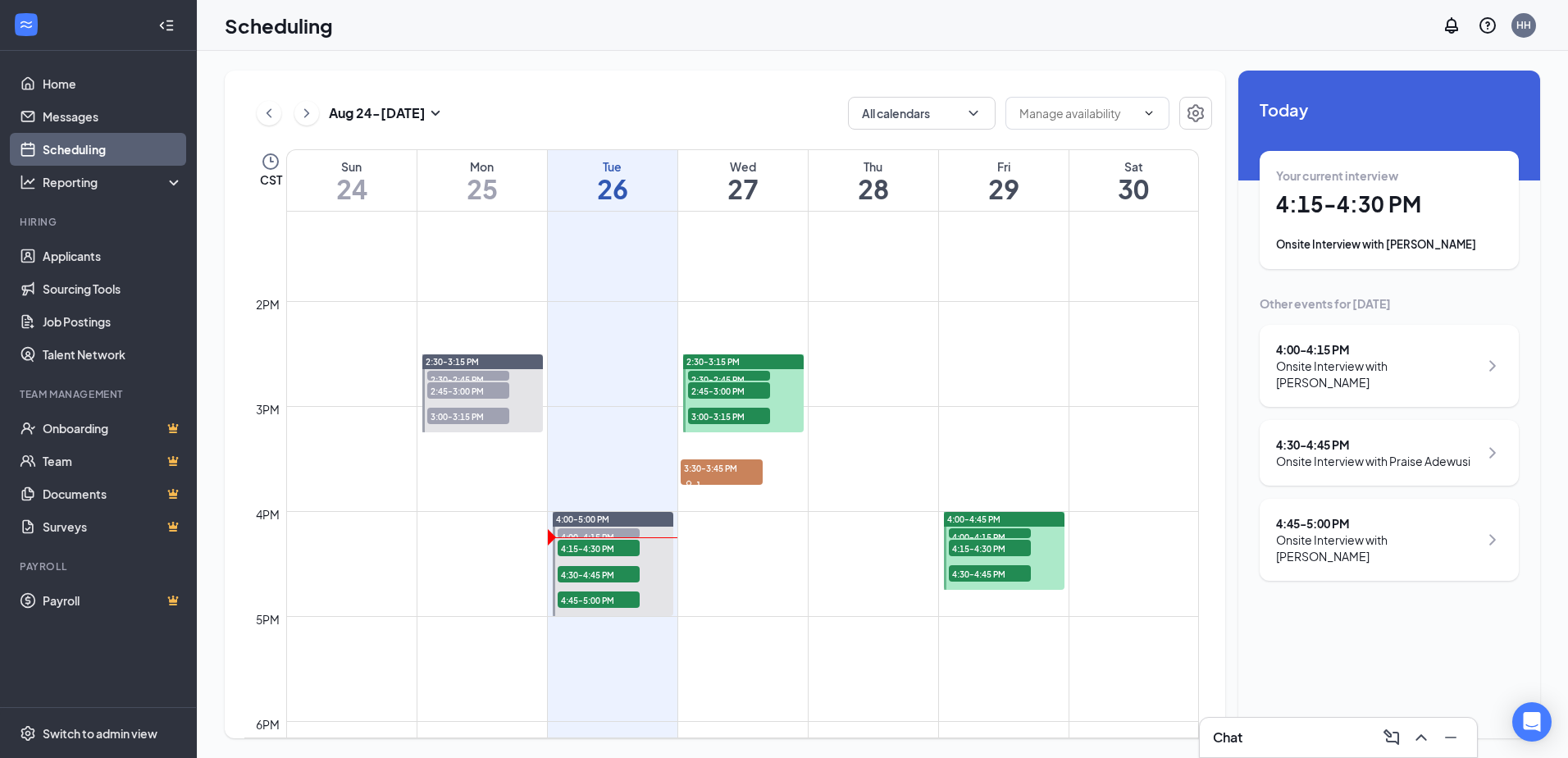
click at [1009, 532] on span "4:00-4:15 PM" at bounding box center [989, 536] width 82 height 16
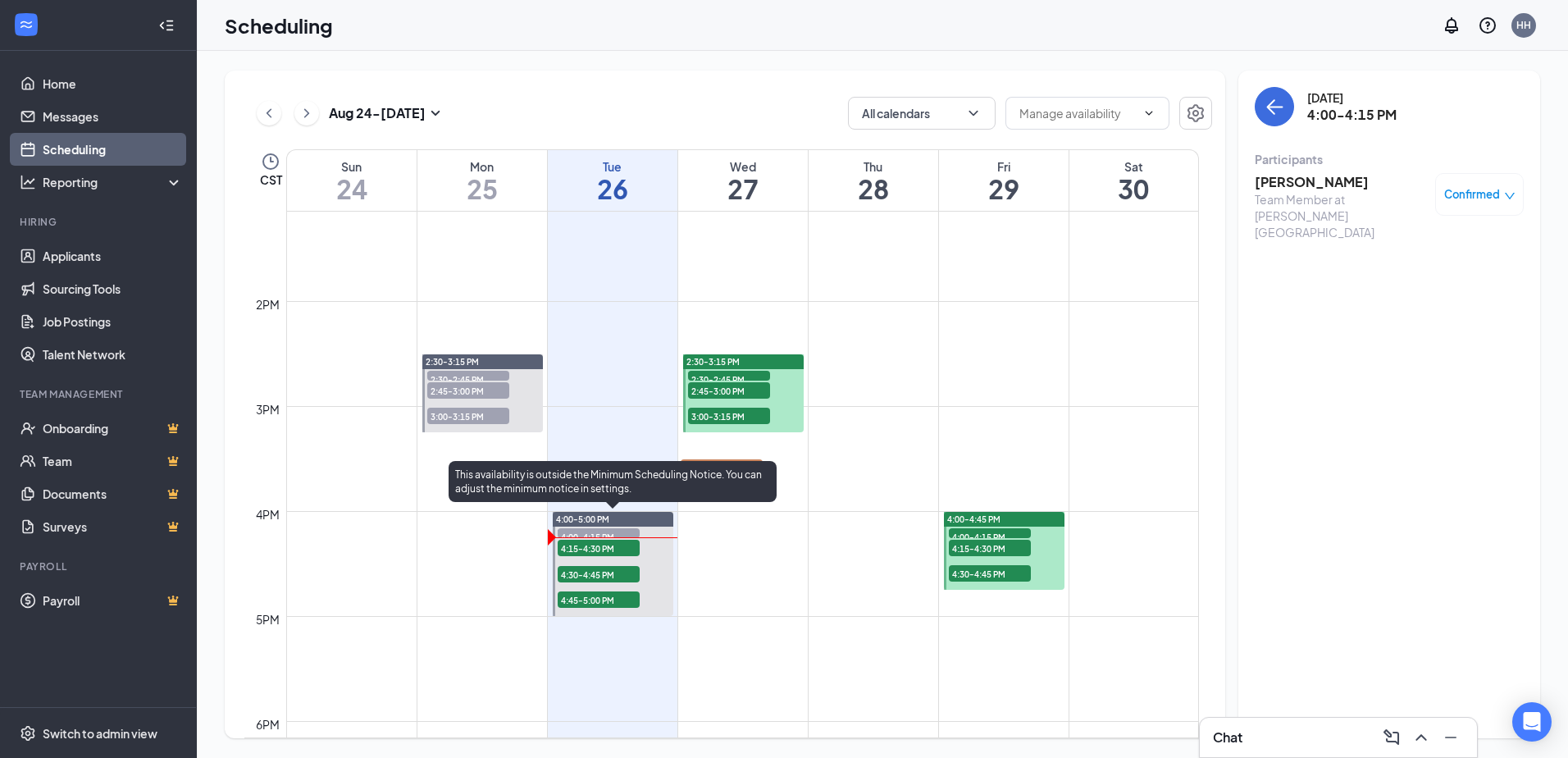
click at [580, 546] on span "4:15-4:30 PM" at bounding box center [598, 547] width 82 height 16
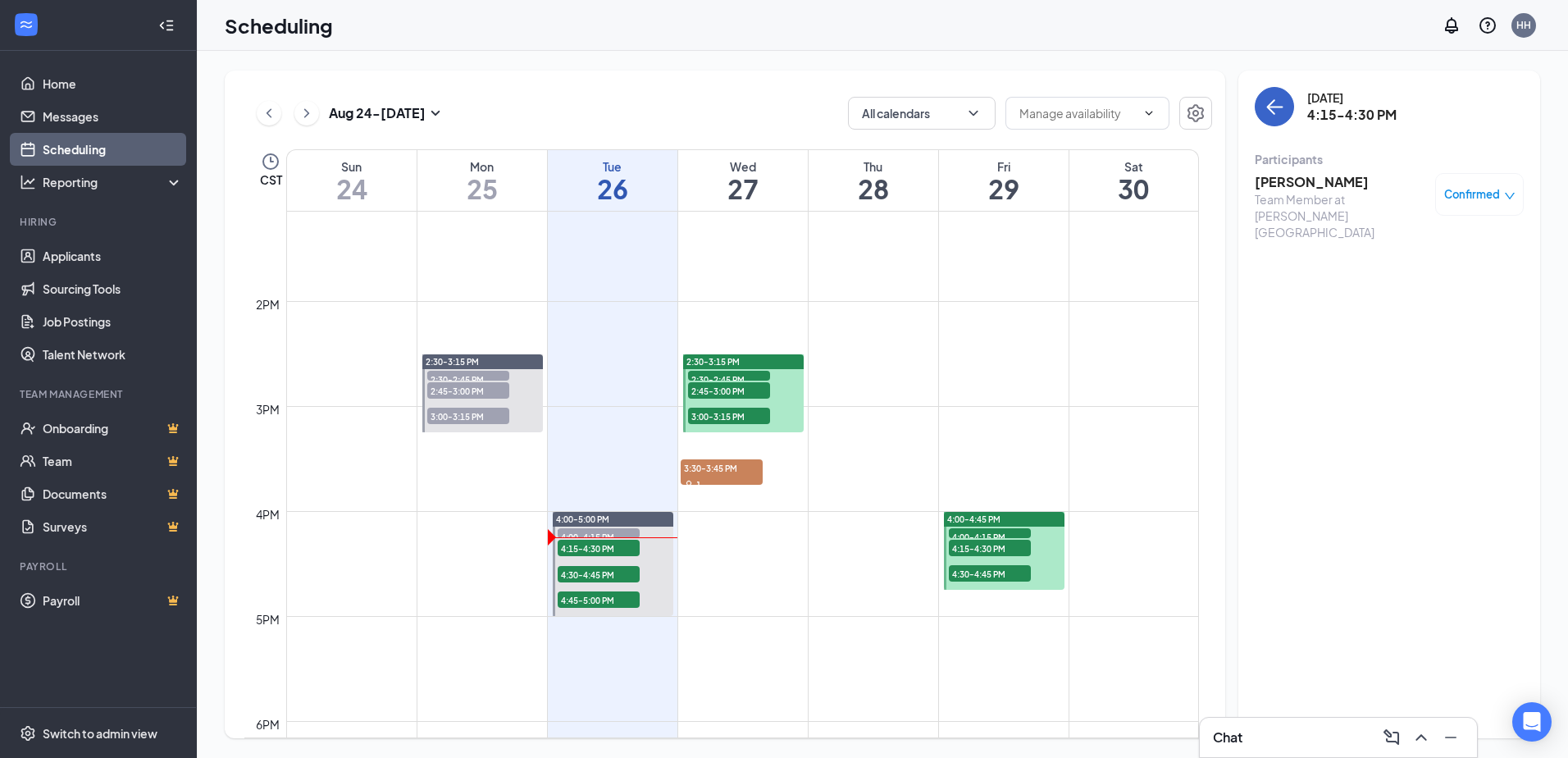
click at [1264, 100] on button "back-button" at bounding box center [1274, 107] width 40 height 40
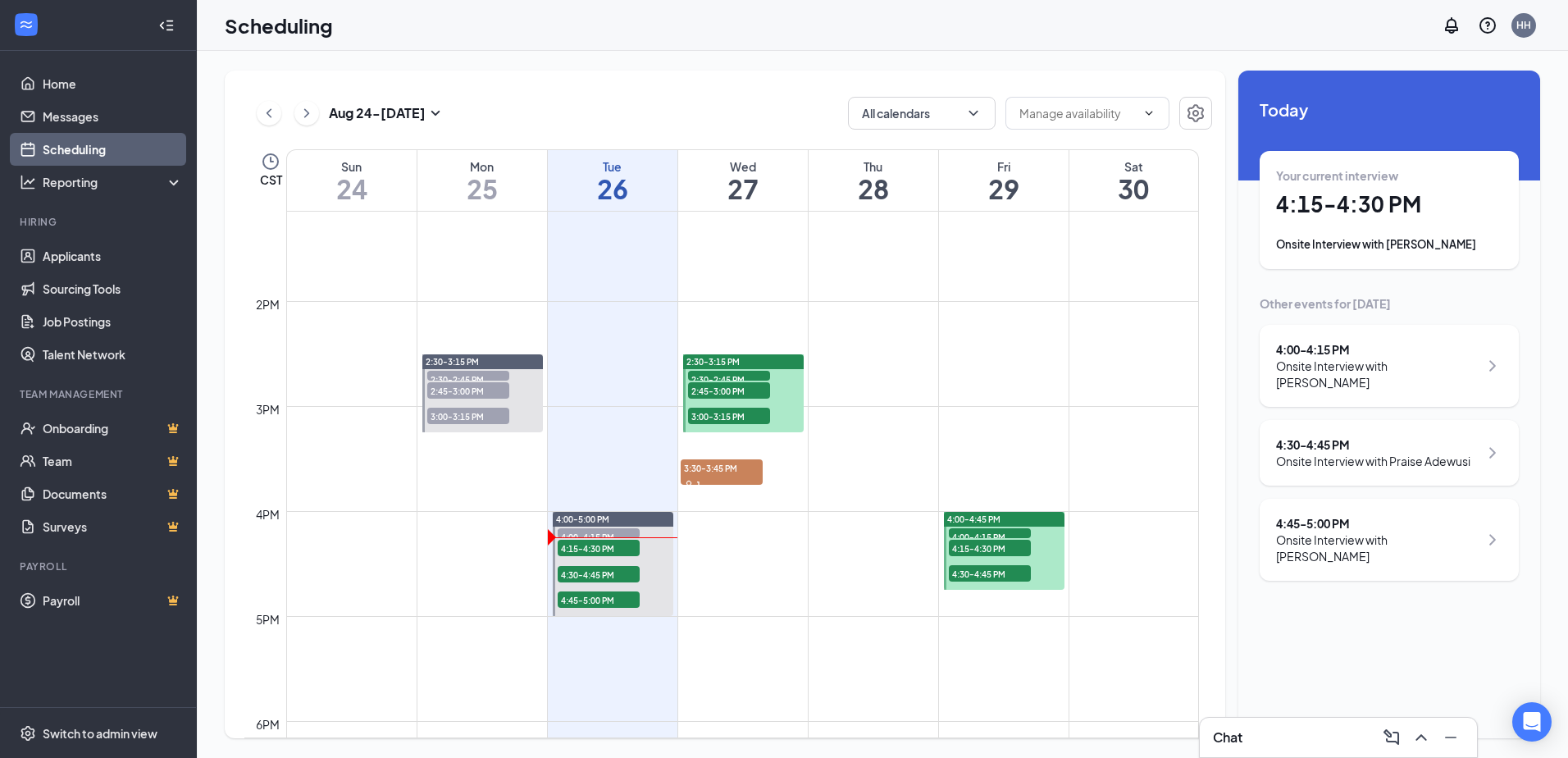
click at [1323, 436] on div "4:30 - 4:45 PM" at bounding box center [1373, 444] width 194 height 16
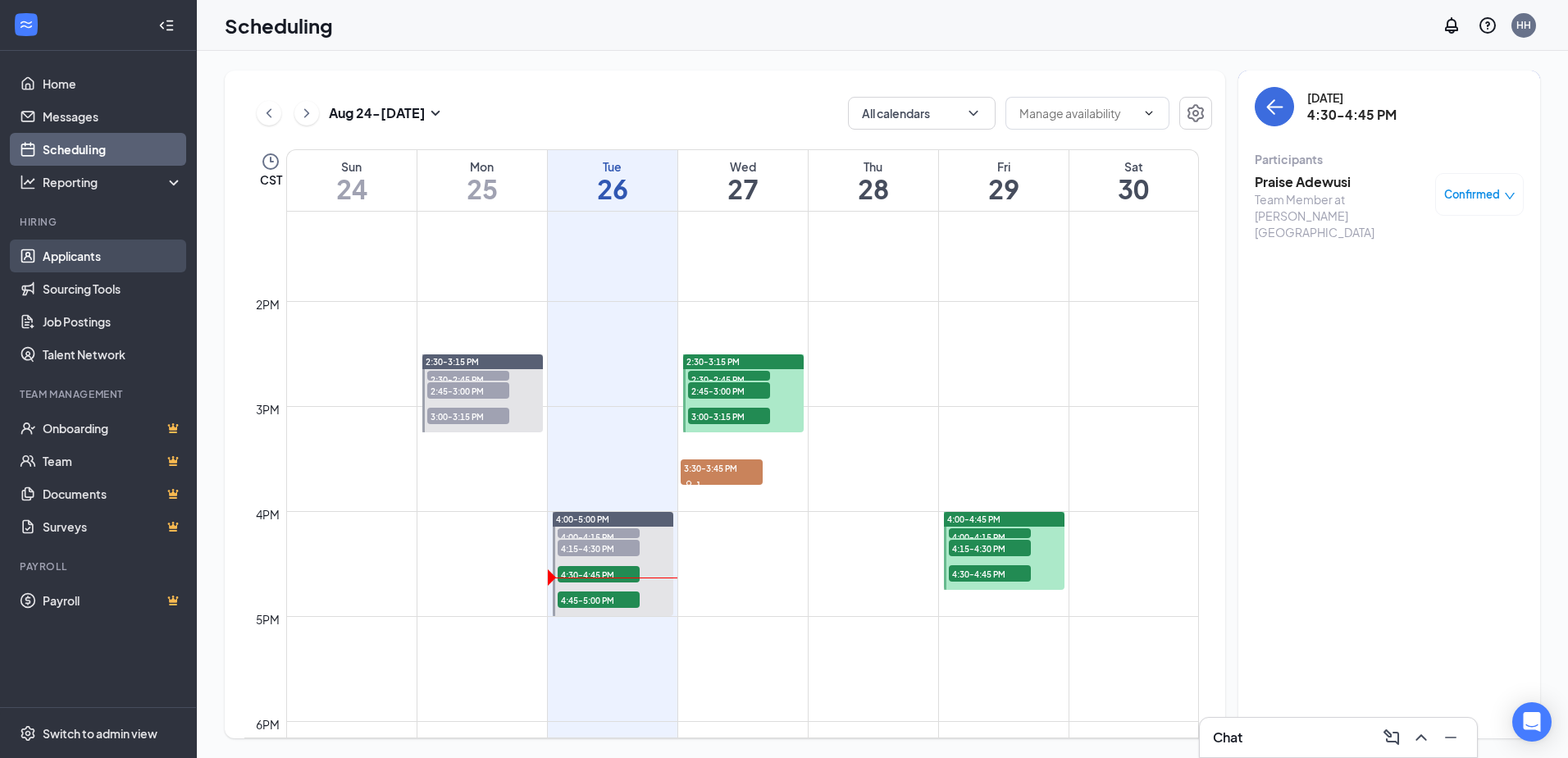
click at [108, 259] on link "Applicants" at bounding box center [113, 256] width 140 height 33
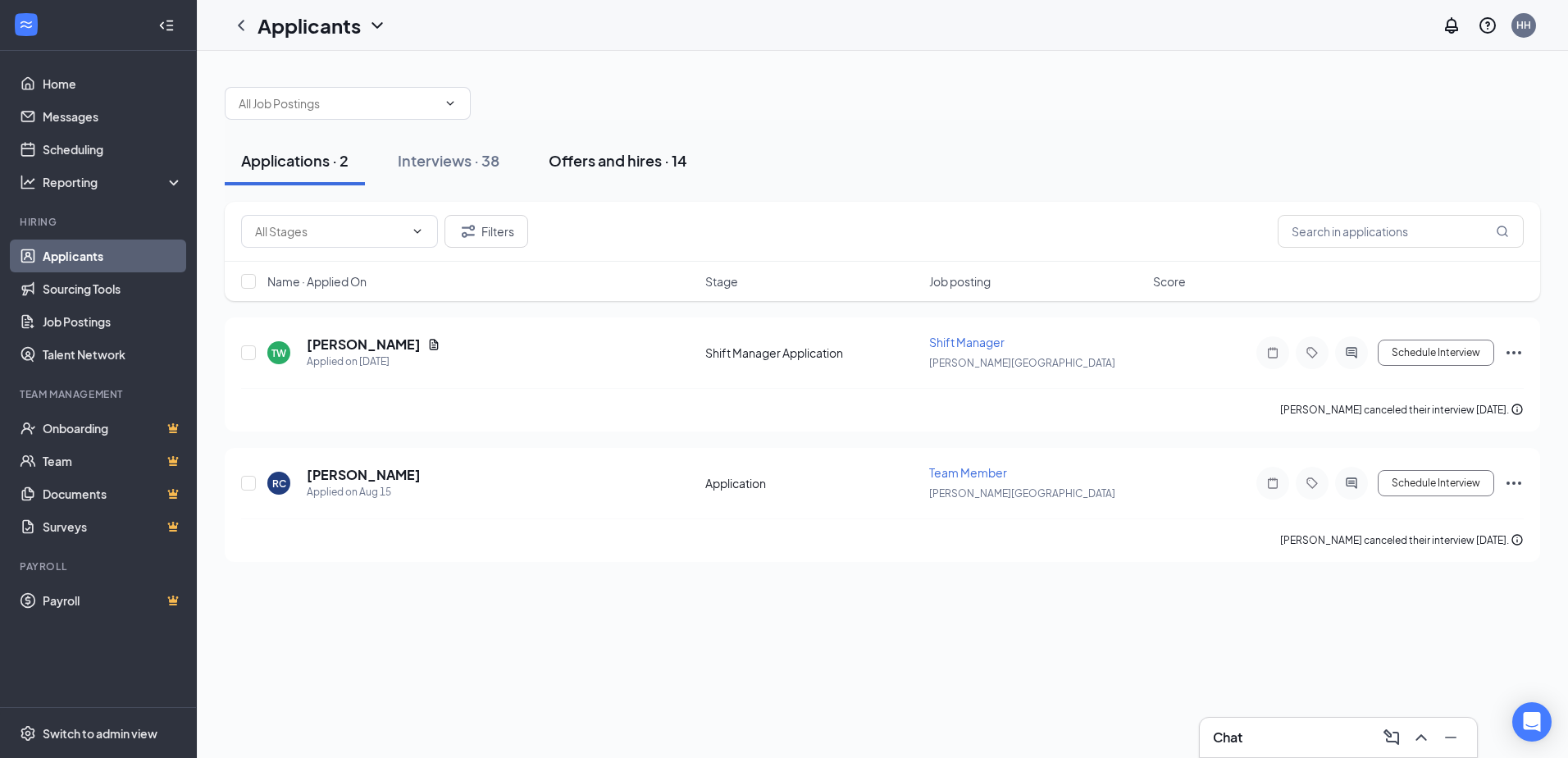
click at [593, 166] on div "Offers and hires · 14" at bounding box center [617, 160] width 139 height 20
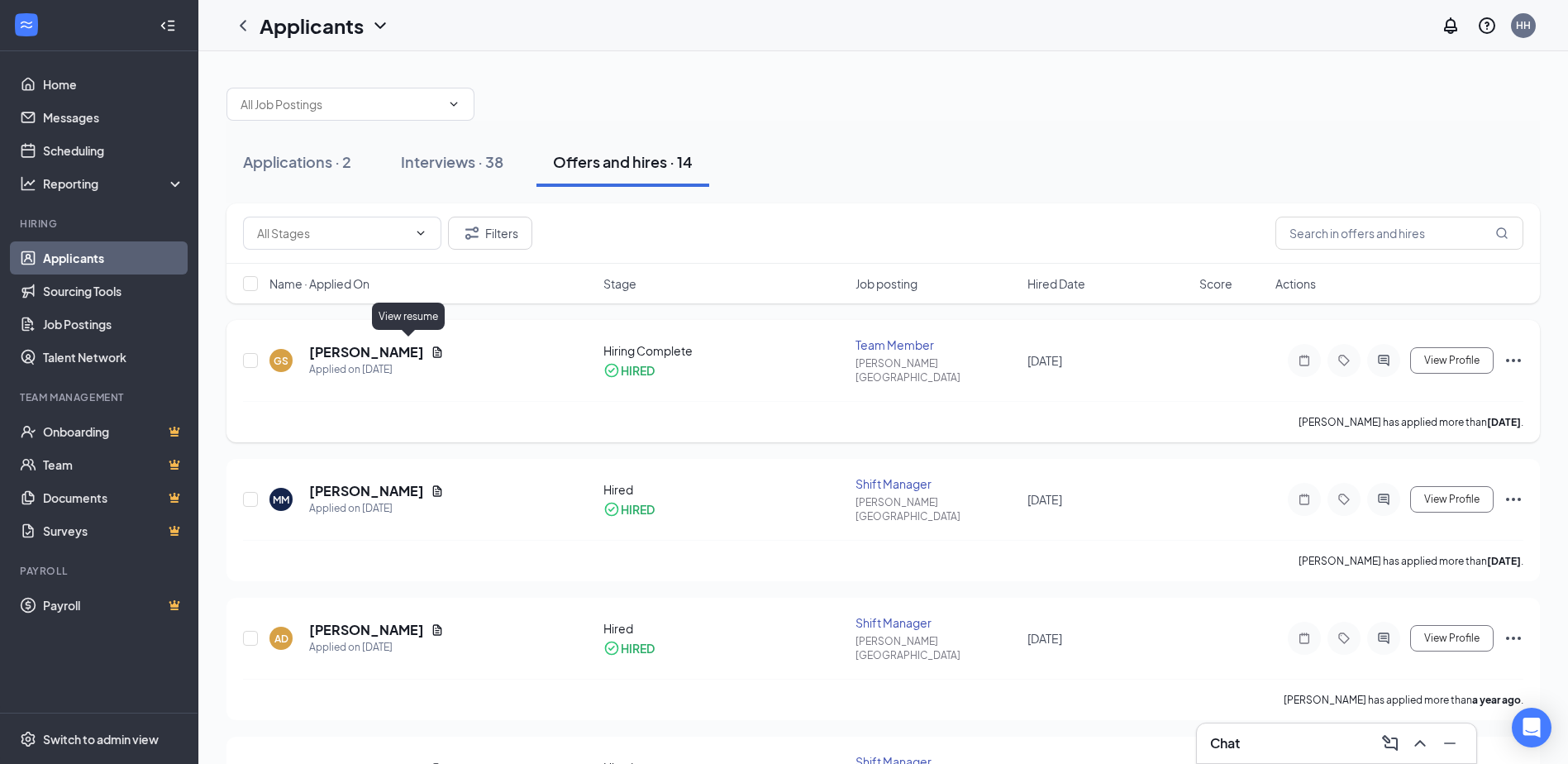
click at [431, 345] on icon "Document" at bounding box center [438, 352] width 14 height 14
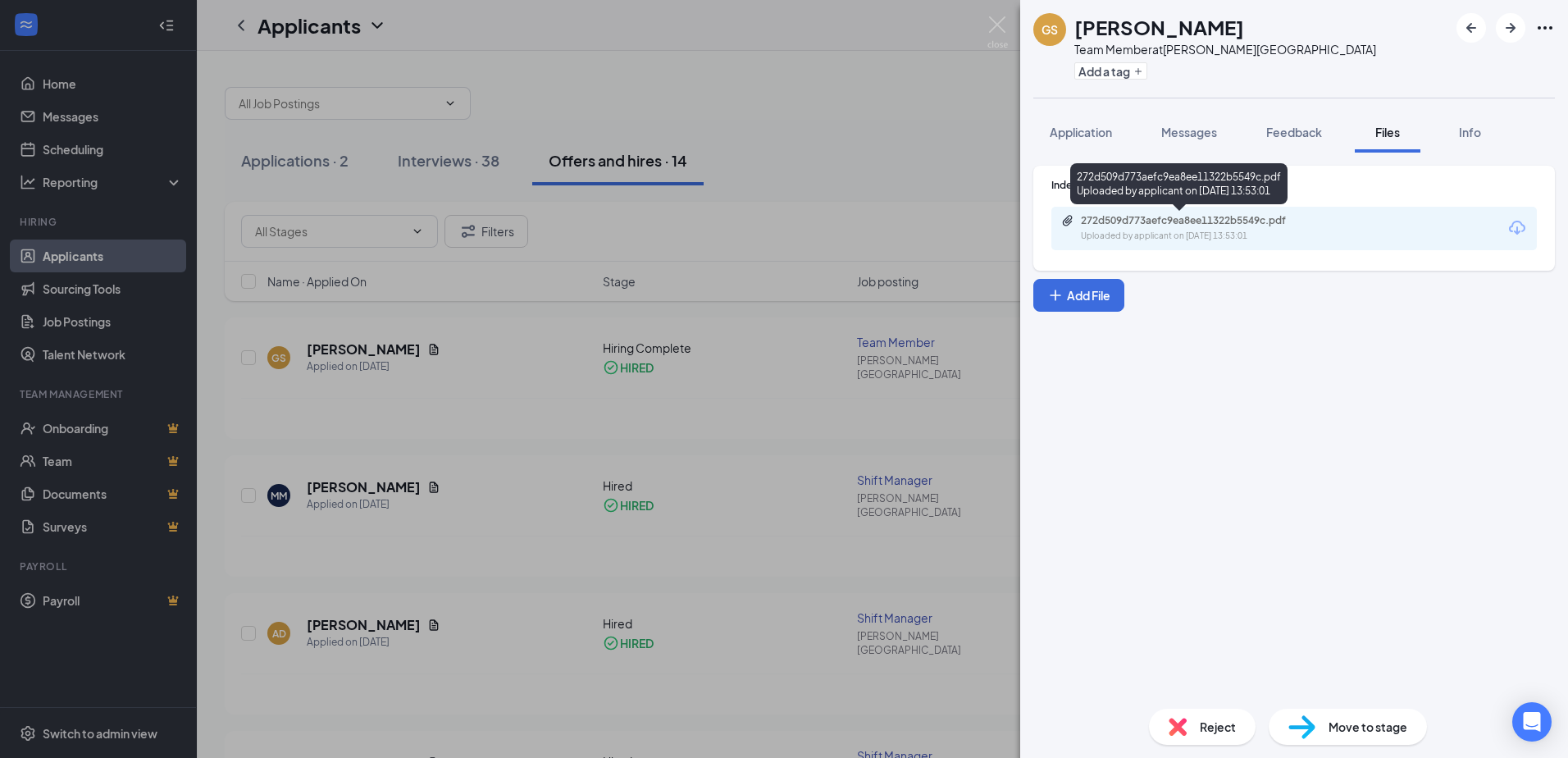
click at [1289, 234] on div "Uploaded by applicant on [DATE] 13:53:01" at bounding box center [1203, 237] width 246 height 14
